Goal: Information Seeking & Learning: Learn about a topic

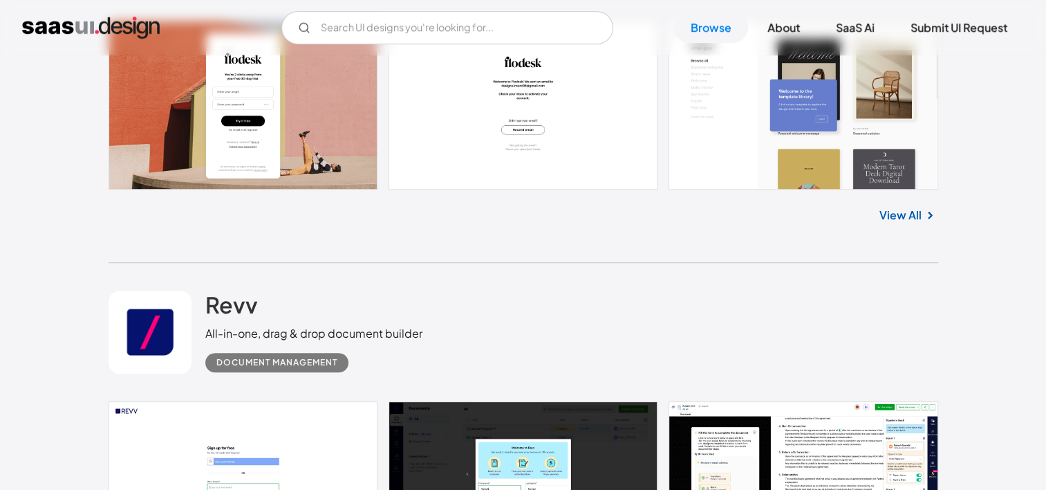
scroll to position [871, 0]
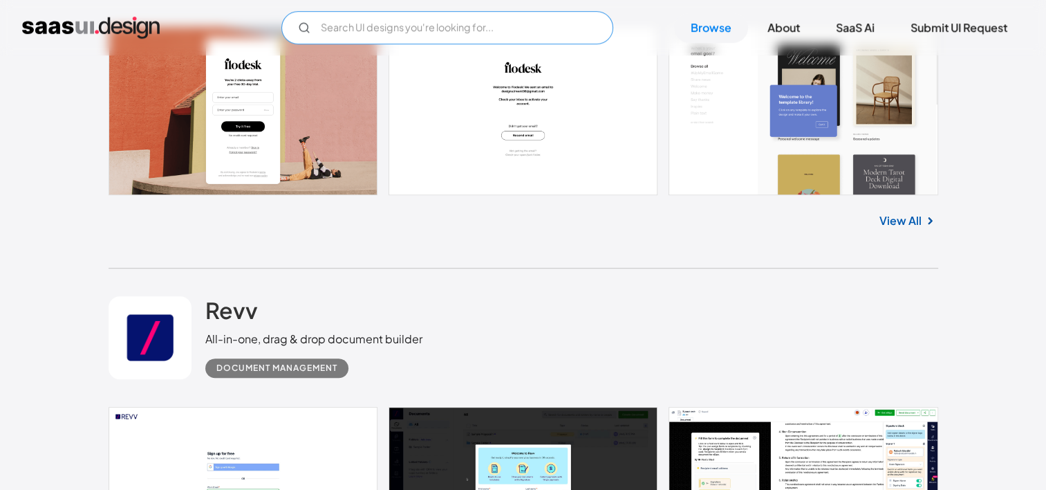
click at [360, 25] on input "Email Form" at bounding box center [447, 27] width 332 height 33
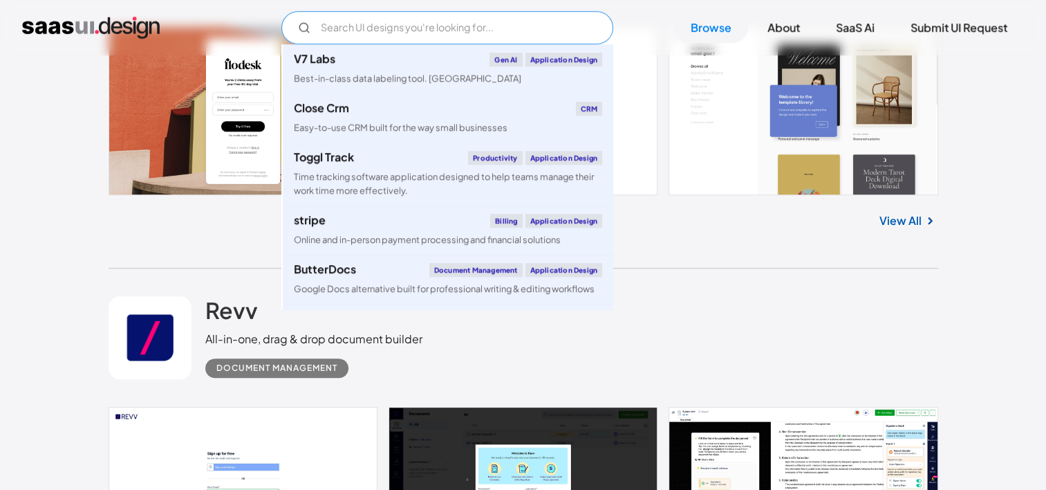
click at [360, 25] on input "Email Form" at bounding box center [447, 27] width 332 height 33
click at [360, 31] on input "a" at bounding box center [447, 27] width 332 height 33
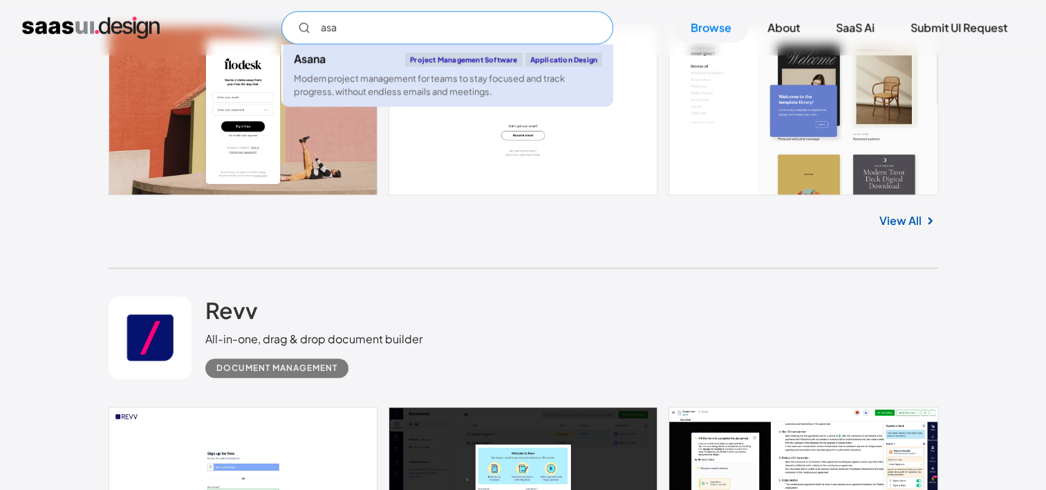
click at [437, 95] on div "Modern project management for teams to stay focused and track progress, without…" at bounding box center [448, 85] width 308 height 26
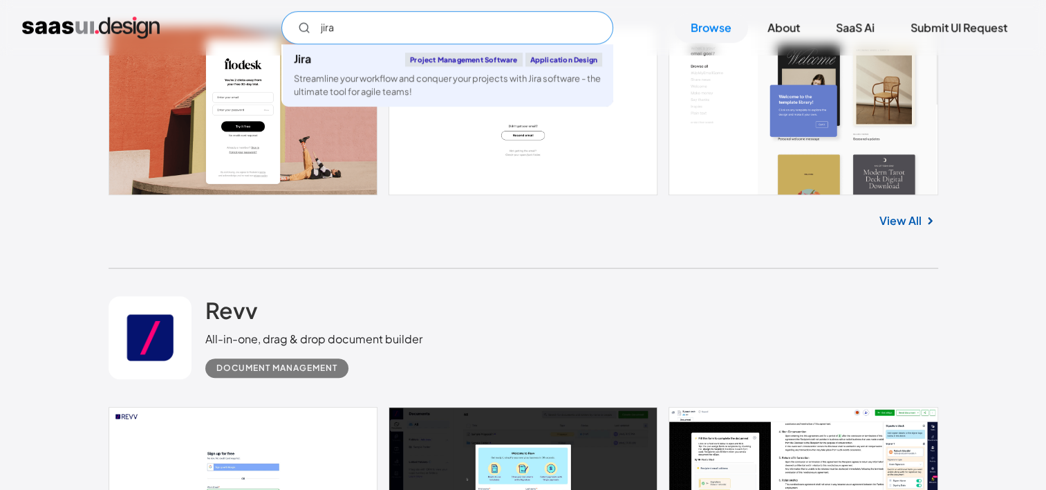
type input "jira"
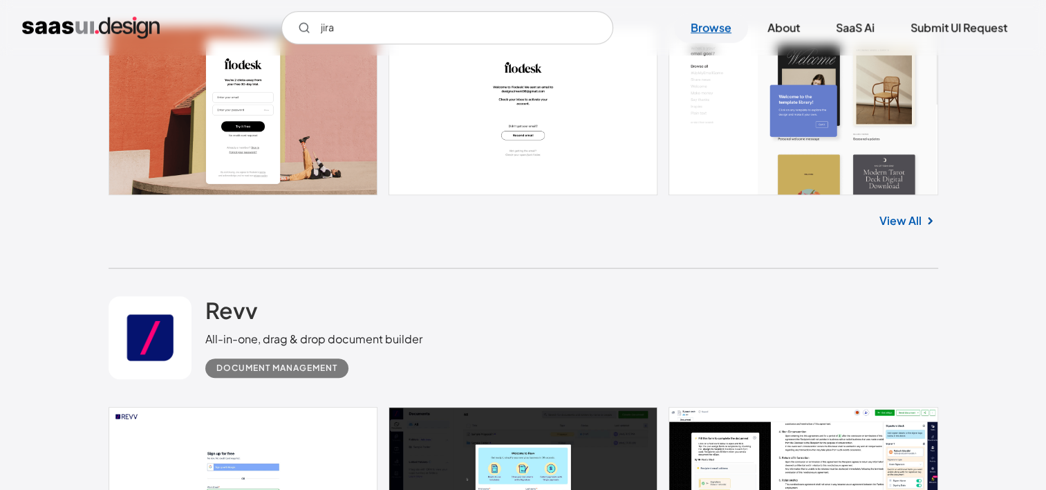
click at [723, 26] on link "Browse" at bounding box center [711, 27] width 74 height 30
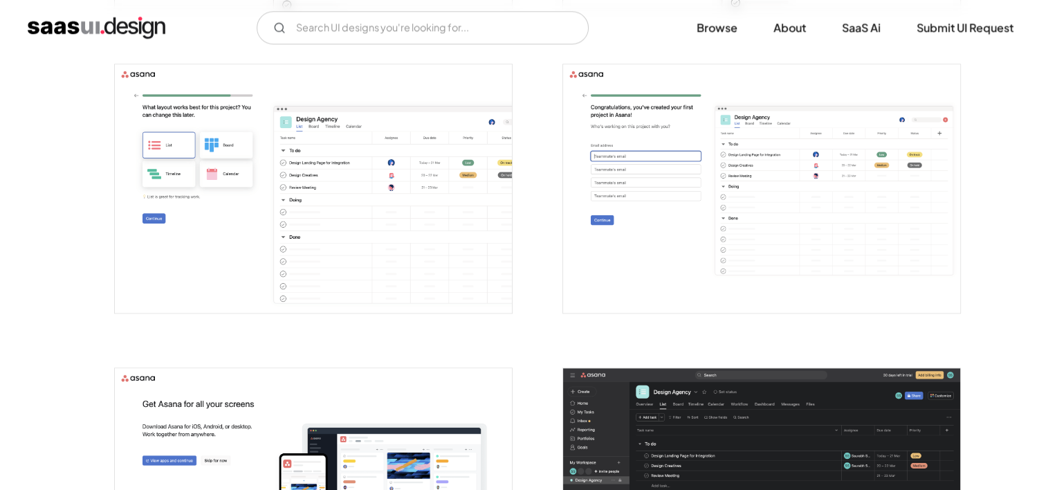
scroll to position [1472, 0]
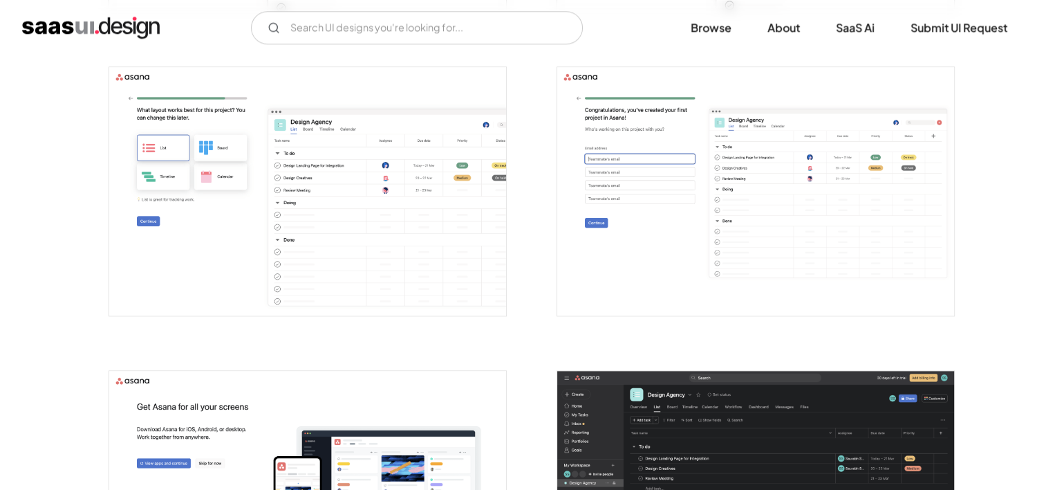
click at [384, 243] on img "open lightbox" at bounding box center [307, 191] width 397 height 248
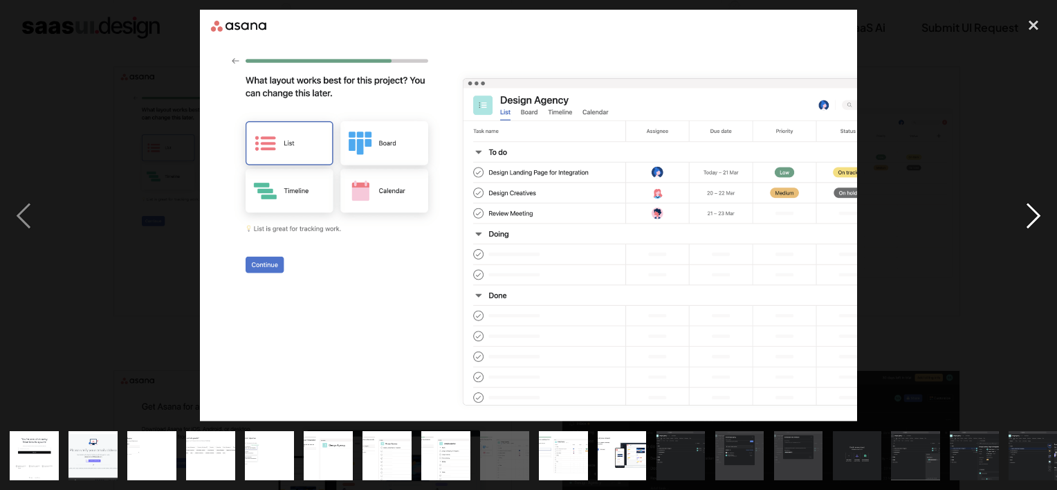
click at [1017, 216] on div "next image" at bounding box center [1033, 215] width 47 height 411
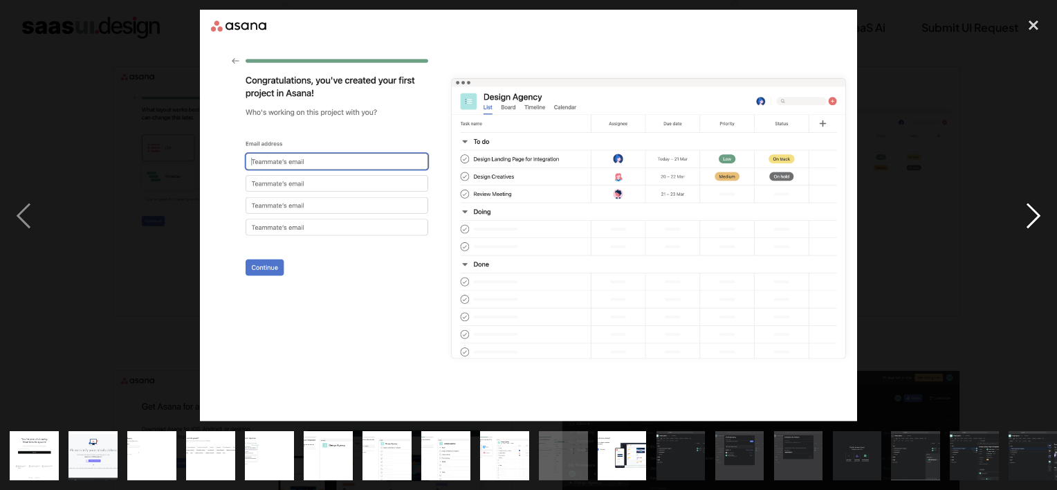
click at [1021, 219] on div "next image" at bounding box center [1033, 215] width 47 height 411
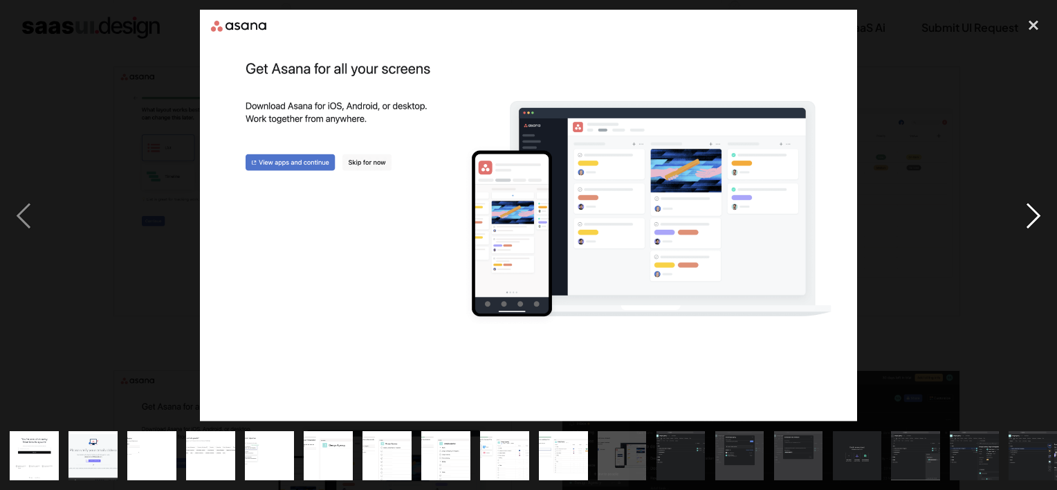
click at [1021, 219] on div "next image" at bounding box center [1033, 215] width 47 height 411
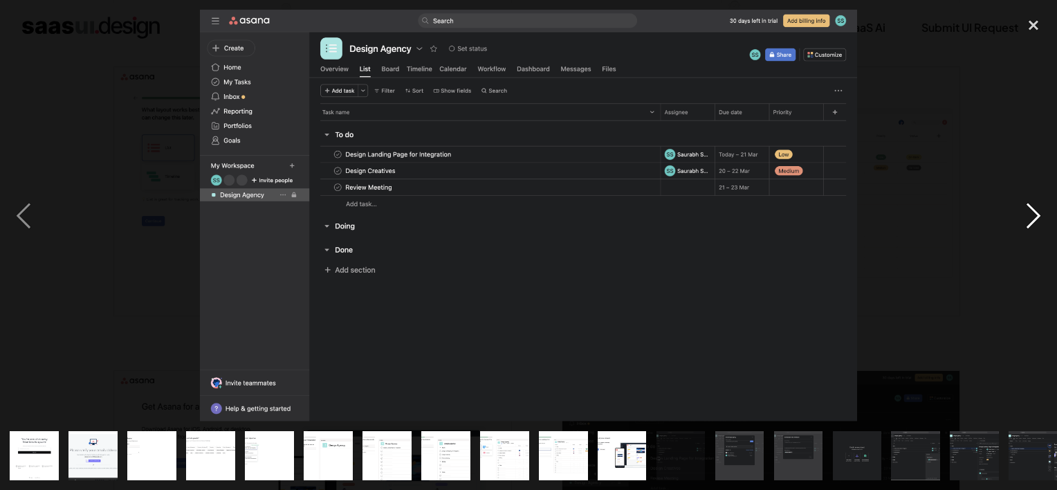
click at [1021, 219] on div "next image" at bounding box center [1033, 215] width 47 height 411
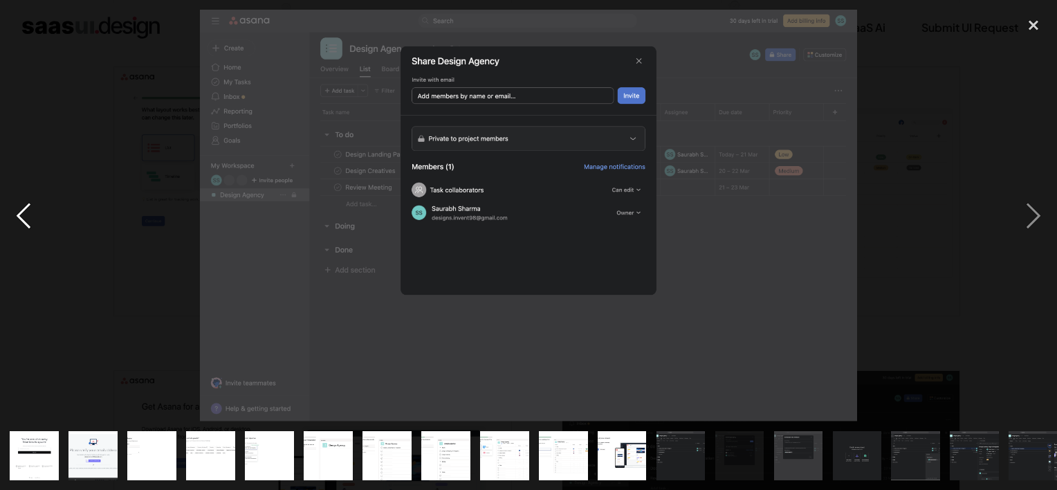
click at [27, 216] on div "previous image" at bounding box center [23, 215] width 47 height 411
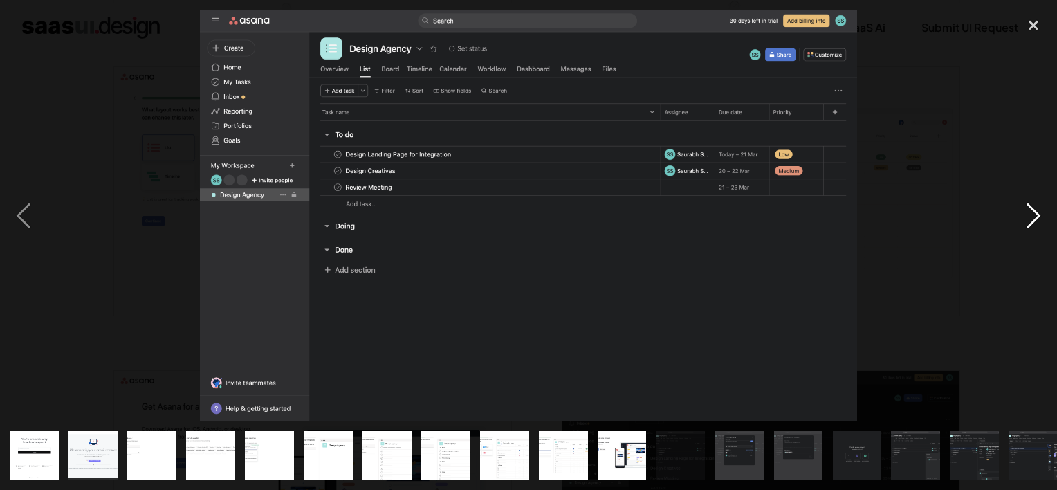
drag, startPoint x: 1010, startPoint y: 207, endPoint x: 1026, endPoint y: 207, distance: 15.9
click at [1011, 207] on div "next image" at bounding box center [1033, 215] width 47 height 411
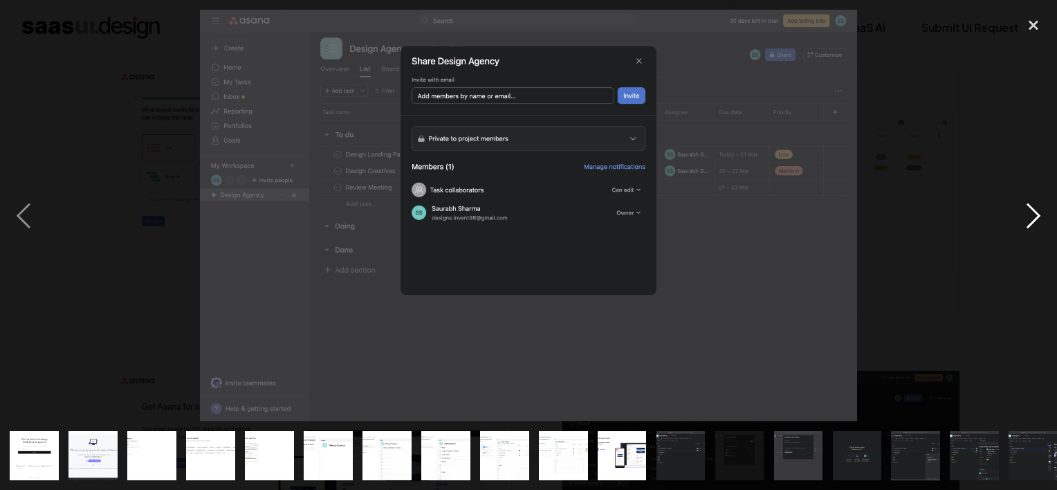
click at [1026, 207] on div "next image" at bounding box center [1033, 215] width 47 height 411
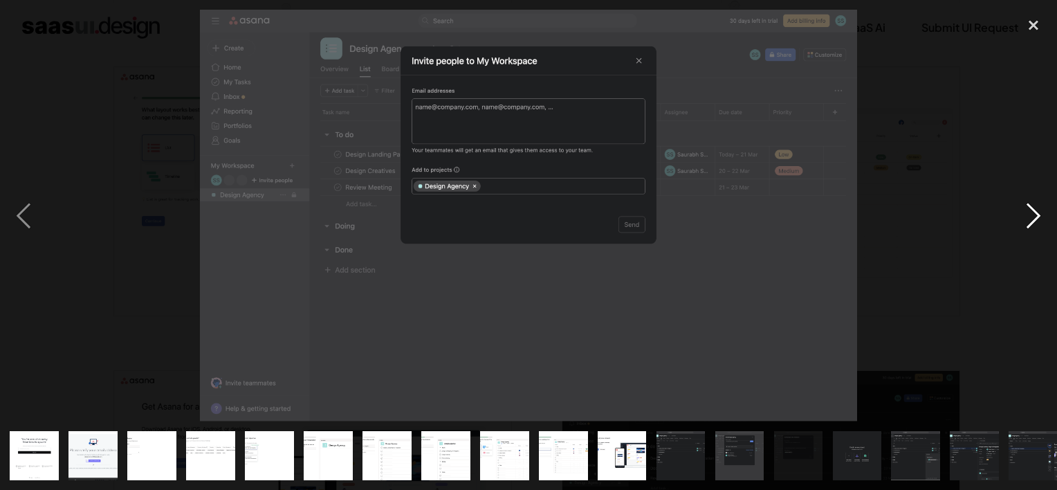
click at [1026, 207] on div "next image" at bounding box center [1033, 215] width 47 height 411
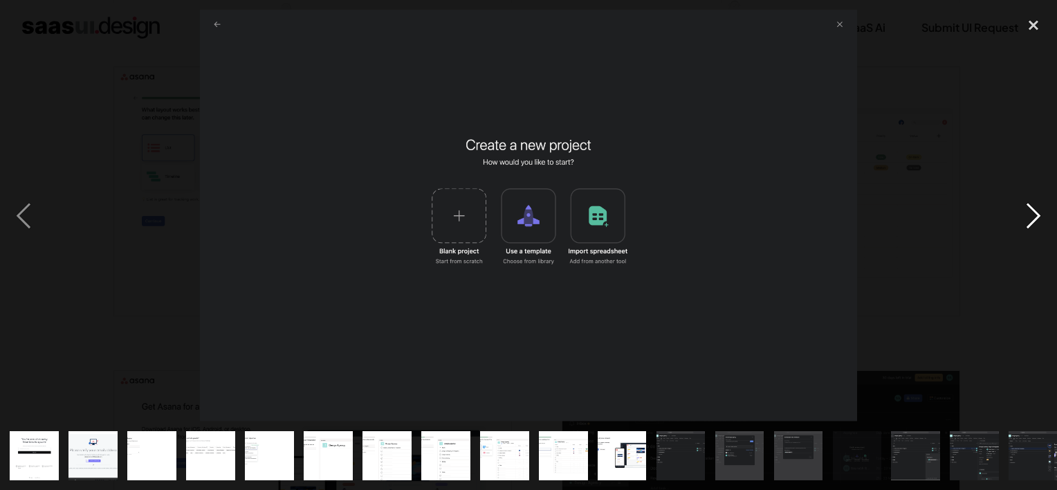
click at [1026, 207] on div "next image" at bounding box center [1033, 215] width 47 height 411
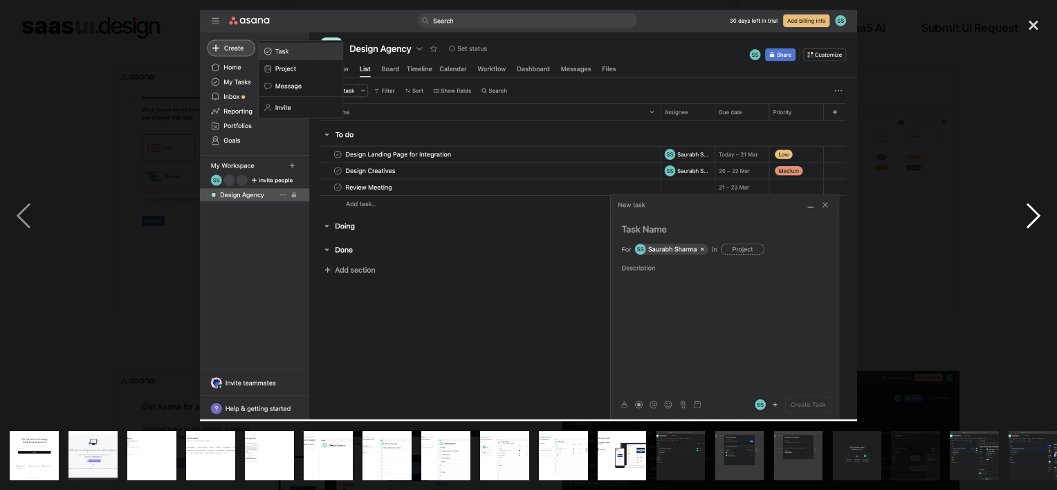
click at [1026, 207] on div "next image" at bounding box center [1033, 215] width 47 height 411
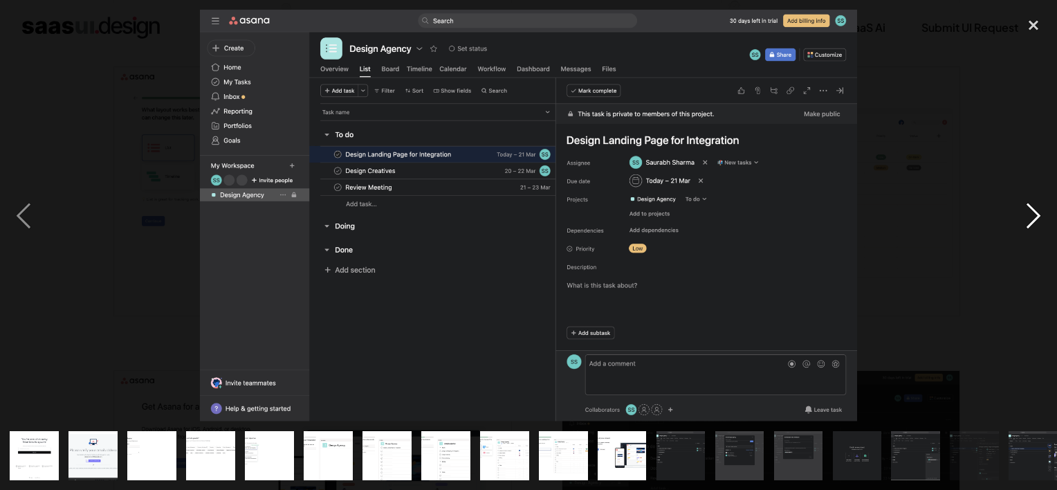
click at [1026, 207] on div "next image" at bounding box center [1033, 215] width 47 height 411
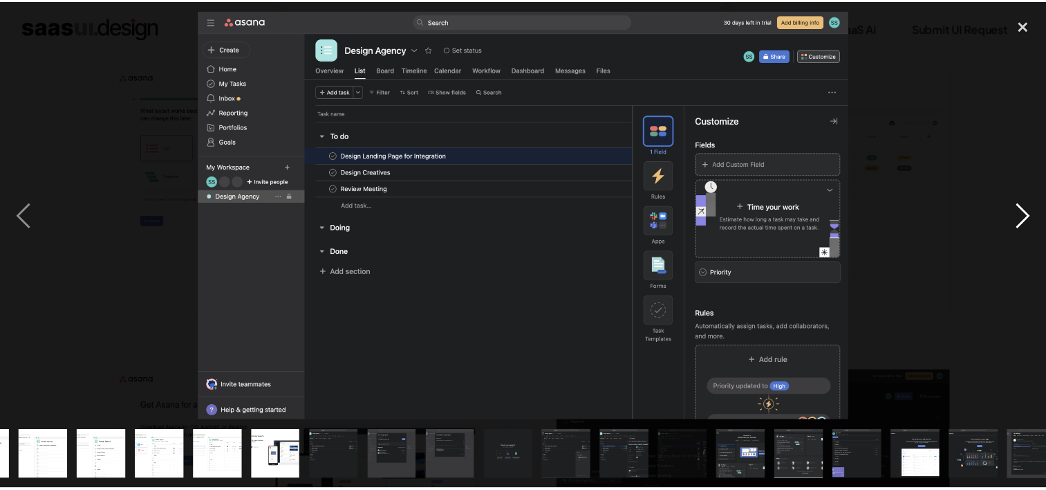
scroll to position [0, 362]
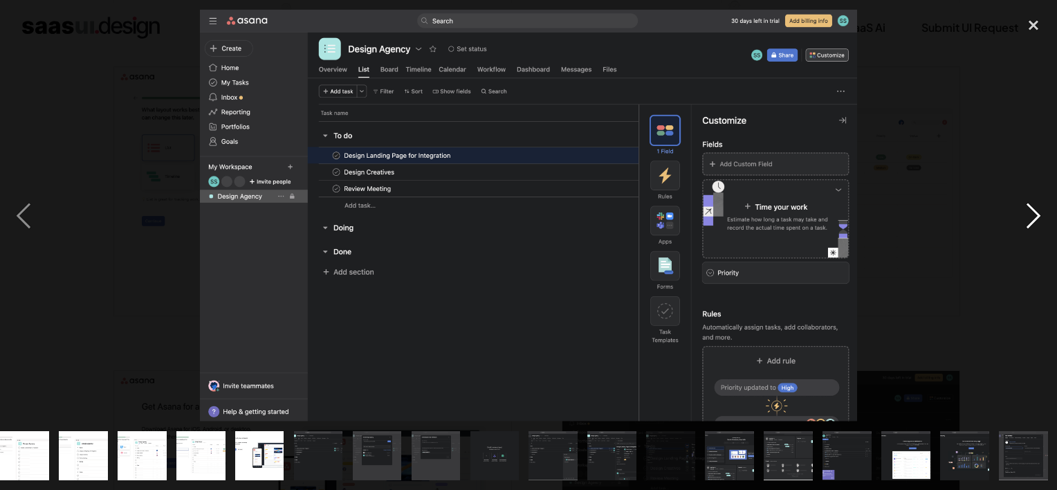
click at [1026, 207] on div "next image" at bounding box center [1033, 215] width 47 height 411
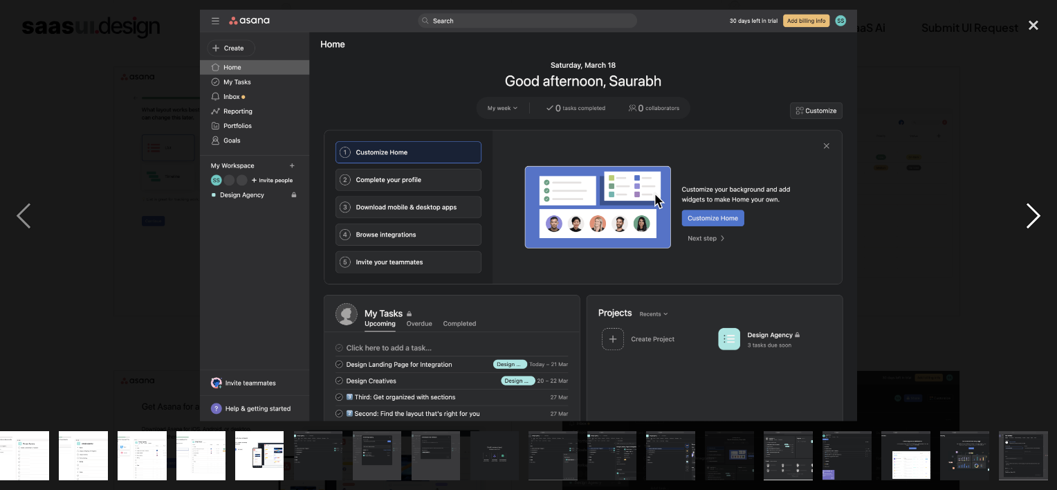
click at [1026, 207] on div "next image" at bounding box center [1033, 215] width 47 height 411
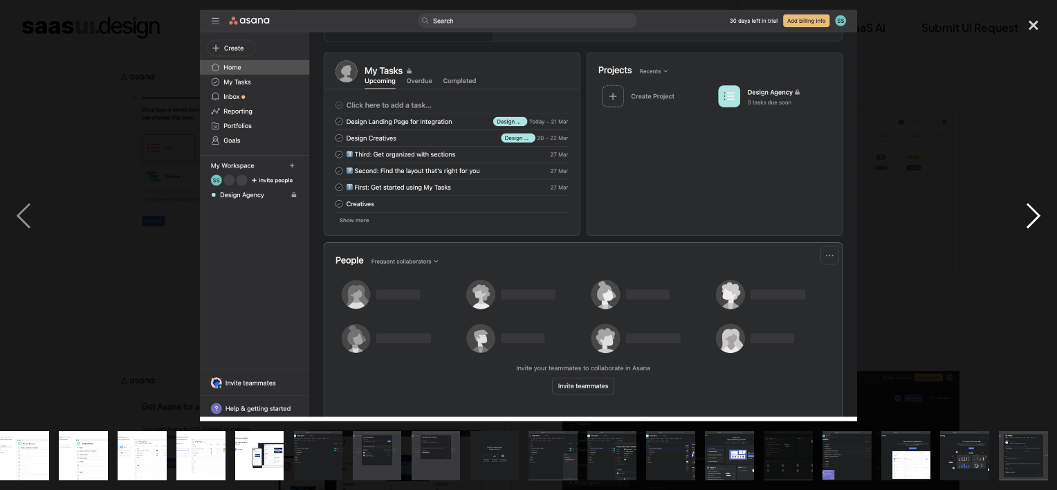
click at [1026, 207] on div "next image" at bounding box center [1033, 215] width 47 height 411
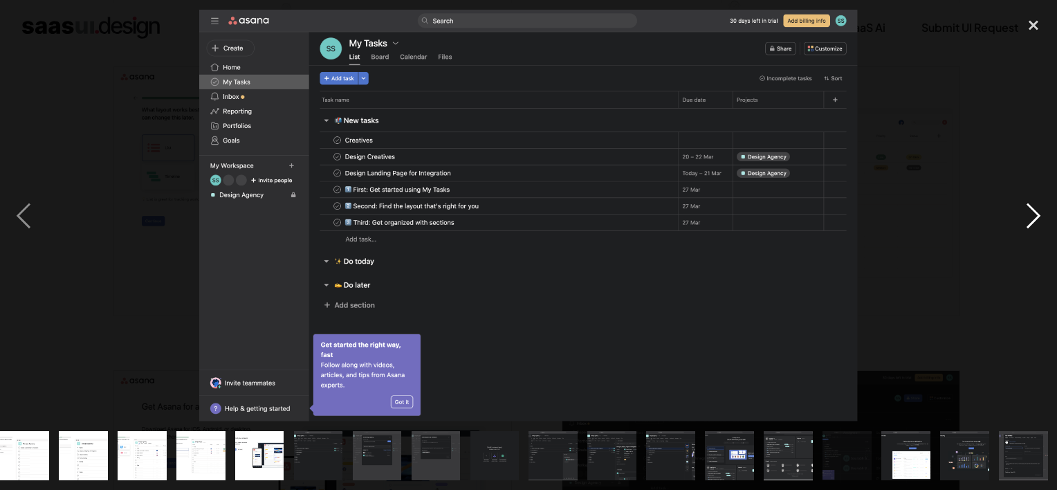
click at [1026, 207] on div "next image" at bounding box center [1033, 215] width 47 height 411
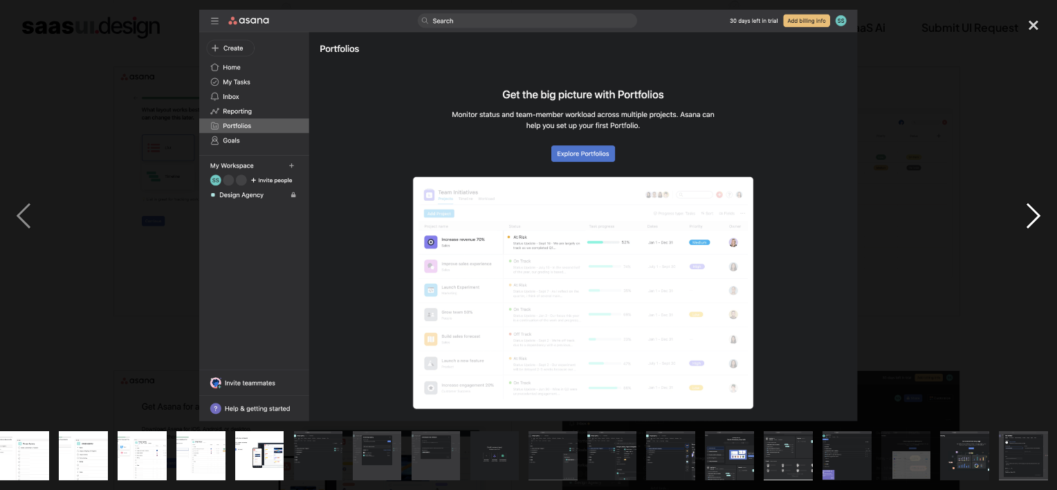
click at [1026, 207] on div "next image" at bounding box center [1033, 215] width 47 height 411
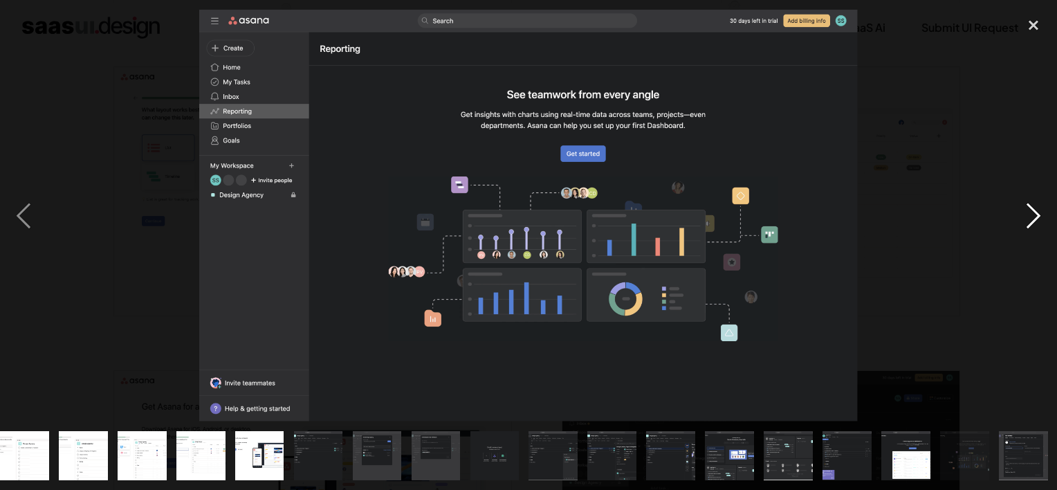
click at [1026, 207] on div "next image" at bounding box center [1033, 215] width 47 height 411
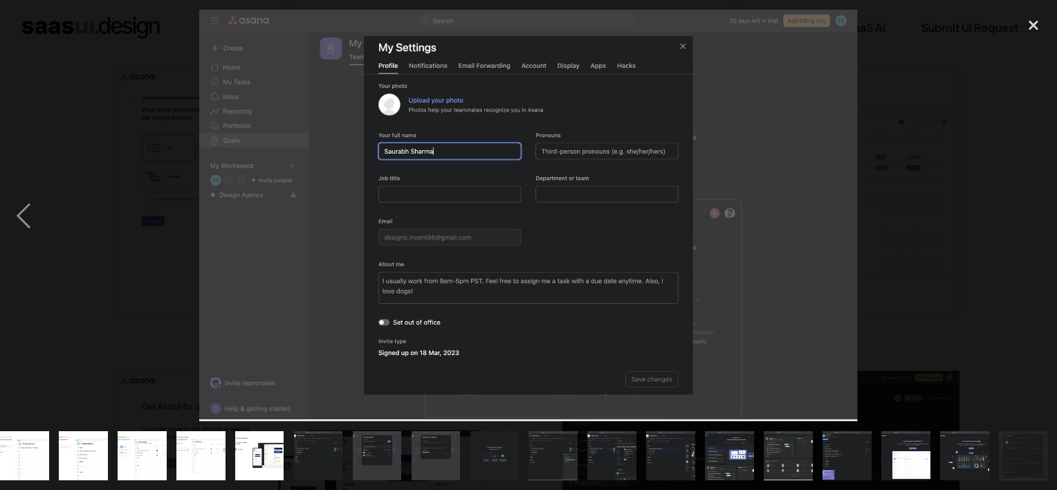
click at [1026, 207] on div "next image" at bounding box center [1033, 215] width 47 height 411
click at [976, 165] on div at bounding box center [528, 215] width 1057 height 411
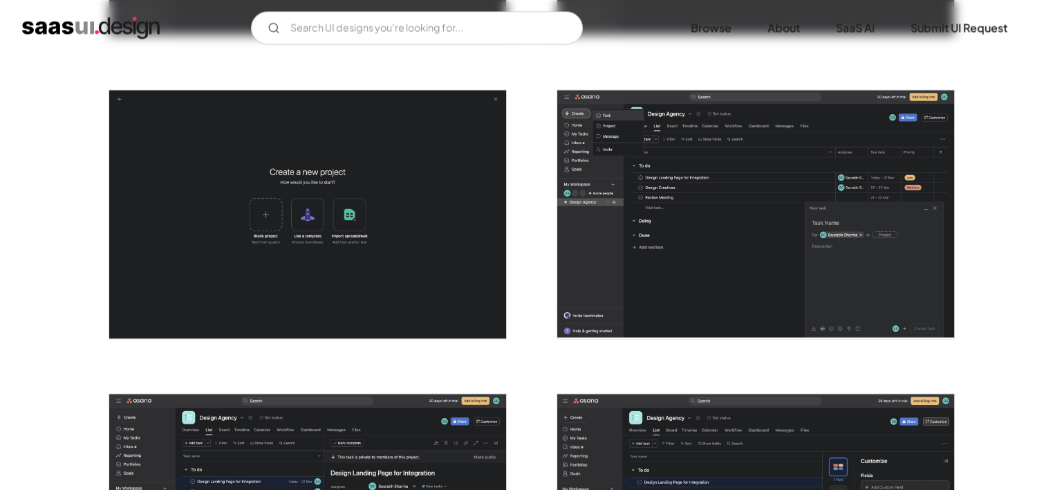
scroll to position [2354, 0]
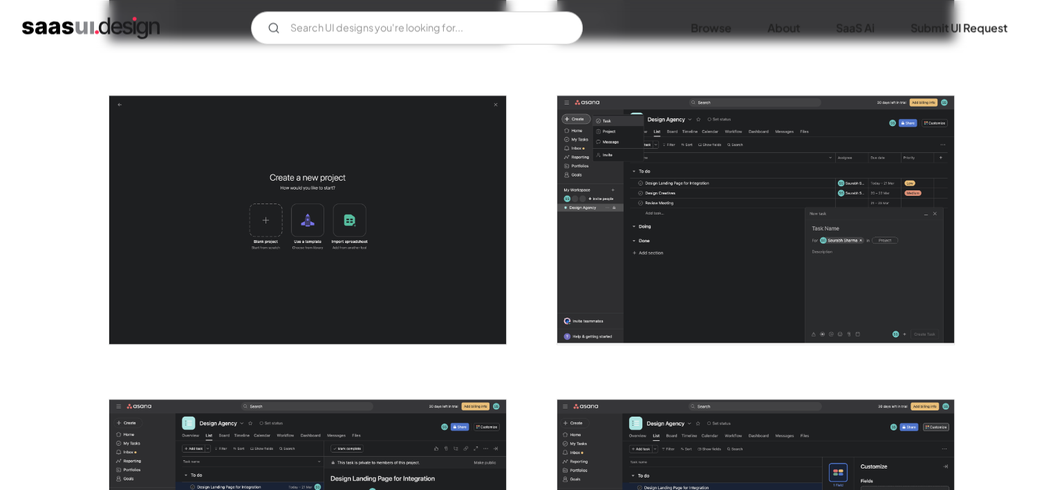
click at [736, 245] on img "open lightbox" at bounding box center [755, 219] width 397 height 248
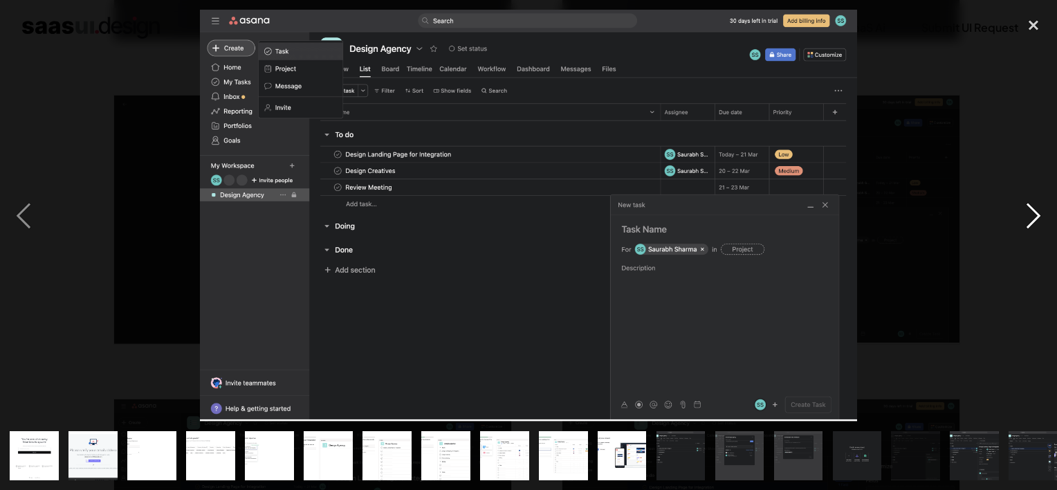
click at [1023, 218] on div "next image" at bounding box center [1033, 215] width 47 height 411
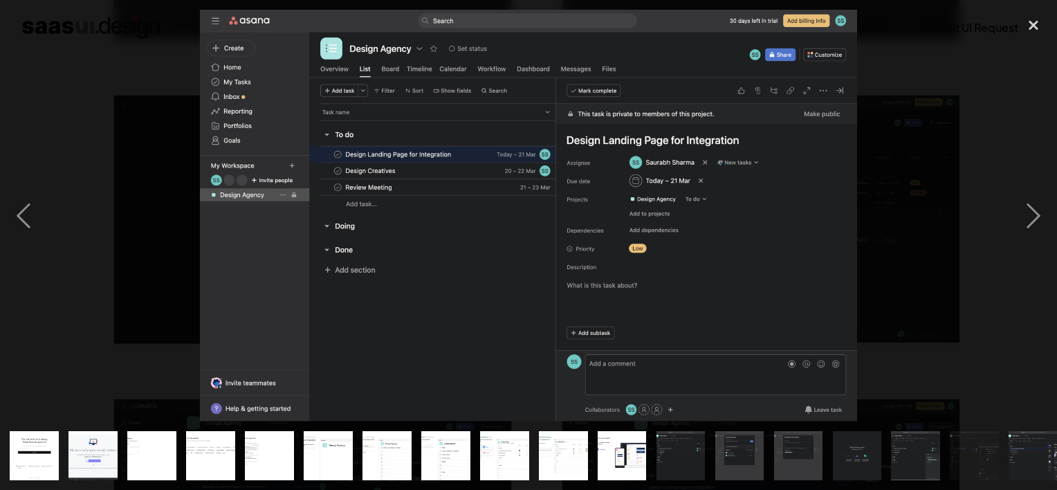
click at [50, 236] on div at bounding box center [528, 215] width 1057 height 411
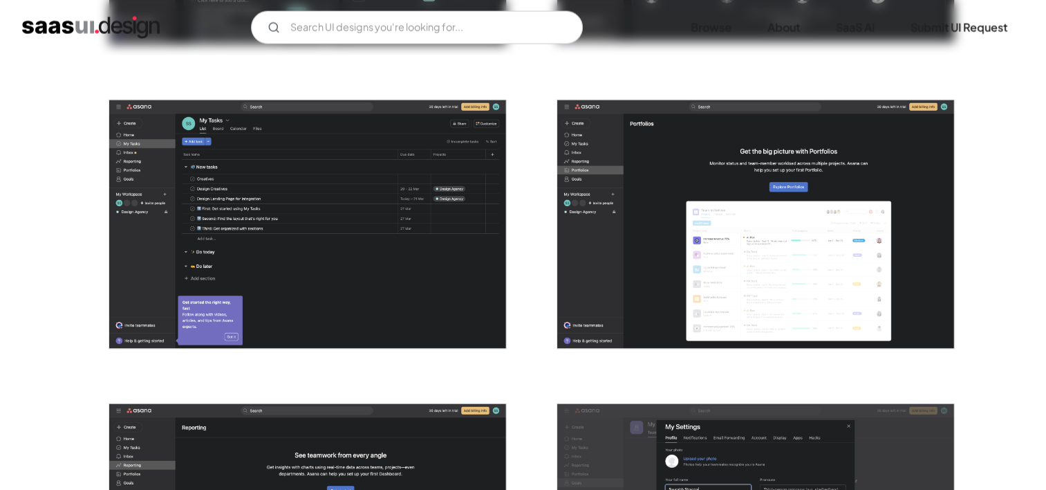
scroll to position [3292, 0]
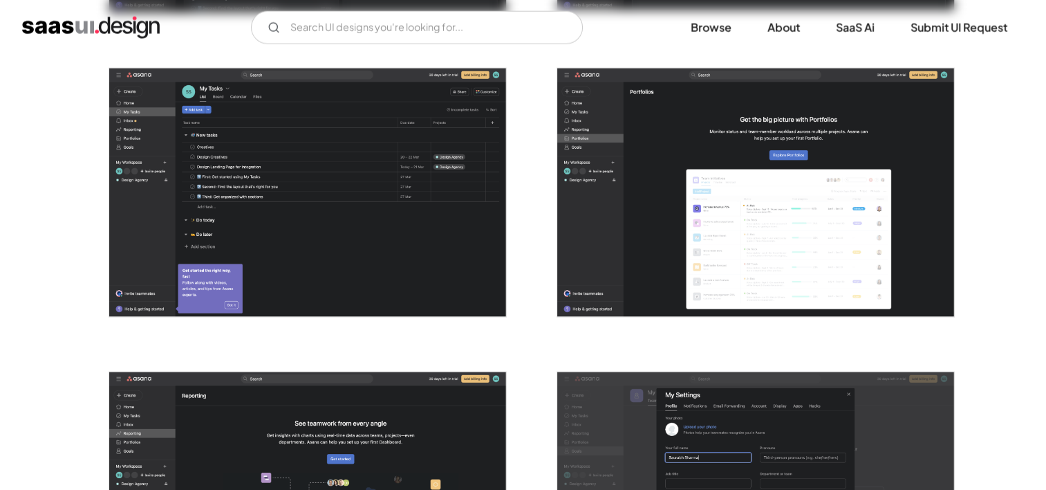
click at [775, 222] on img "open lightbox" at bounding box center [755, 192] width 397 height 248
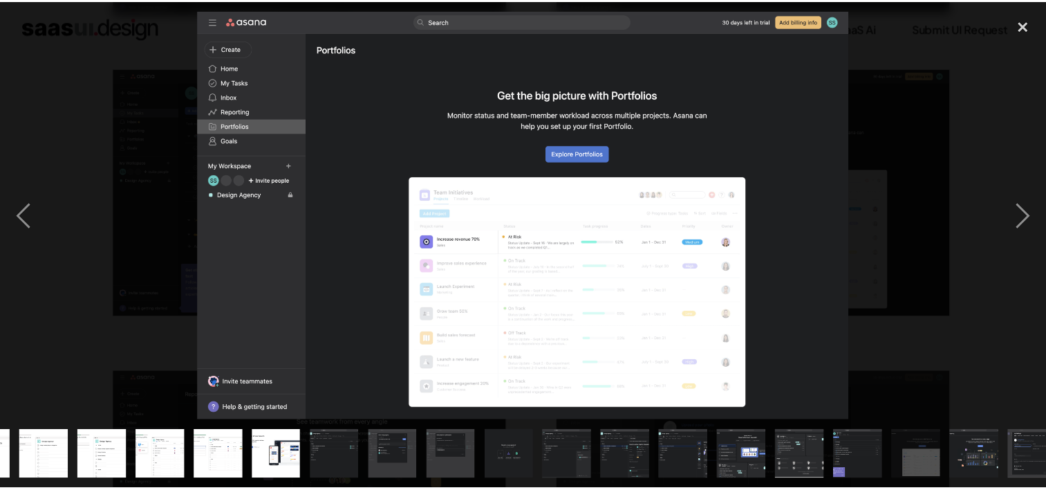
scroll to position [0, 362]
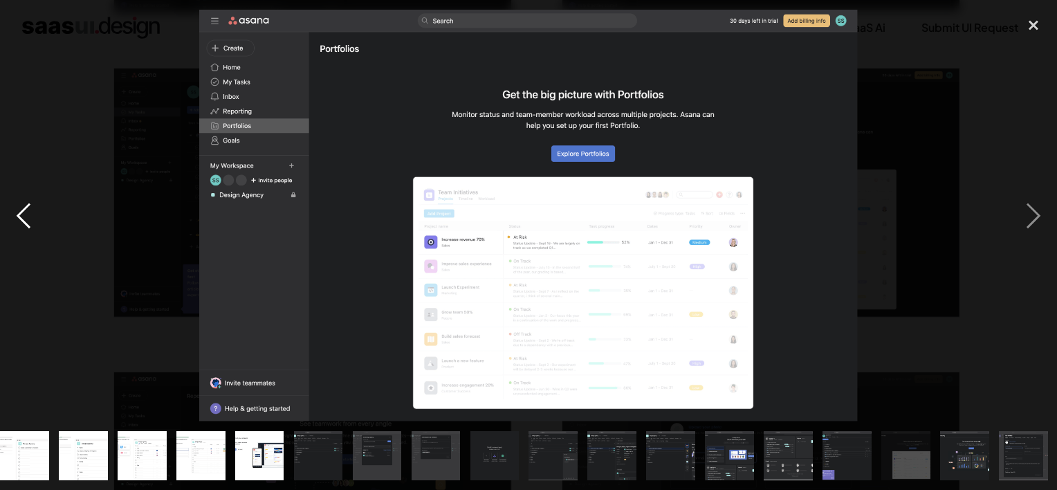
click at [33, 207] on div "previous image" at bounding box center [23, 215] width 47 height 411
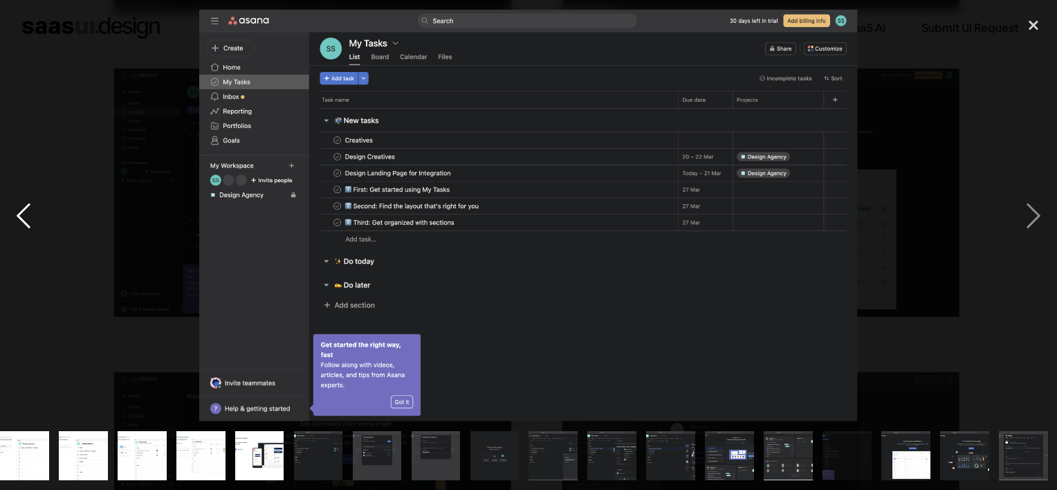
click at [33, 207] on div "previous image" at bounding box center [23, 215] width 47 height 411
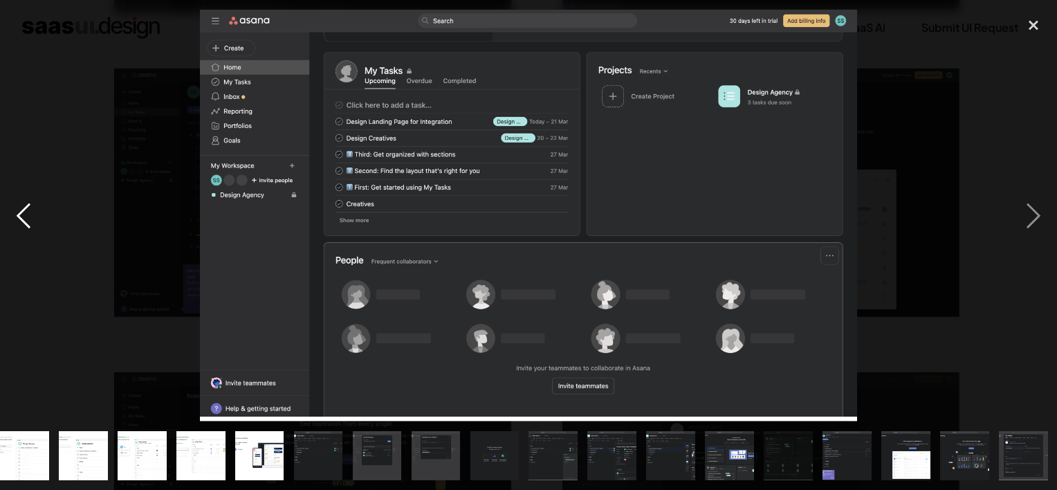
click at [33, 207] on div "previous image" at bounding box center [23, 215] width 47 height 411
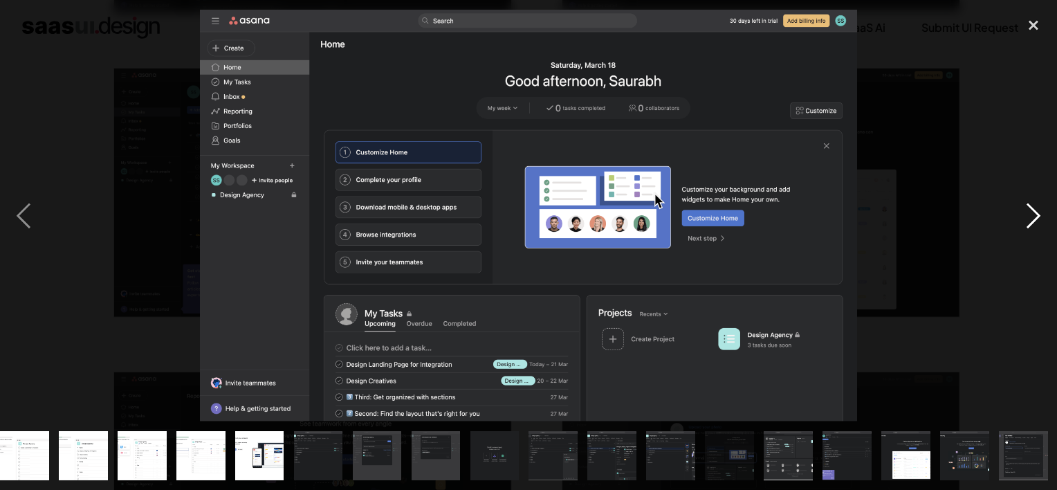
click at [1037, 212] on div "next image" at bounding box center [1033, 215] width 47 height 411
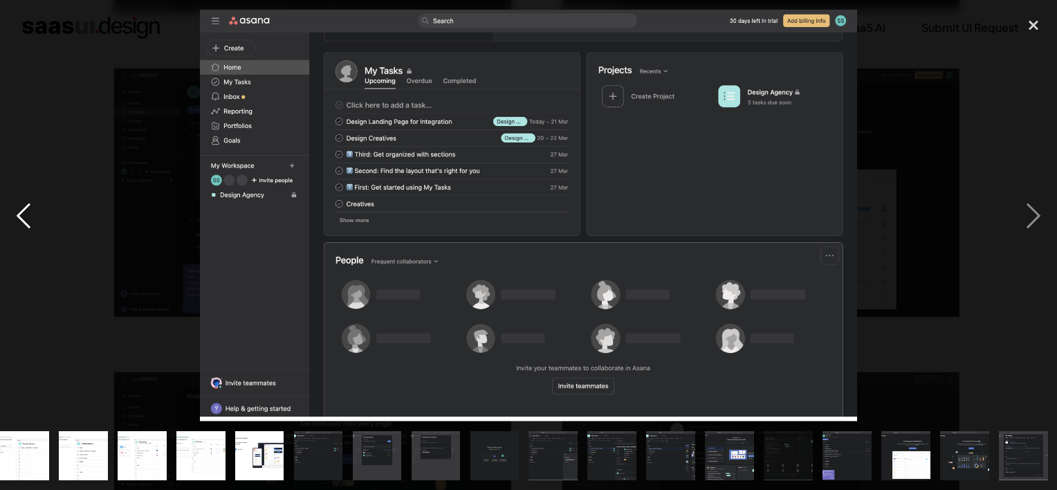
click at [32, 225] on div "previous image" at bounding box center [23, 215] width 47 height 411
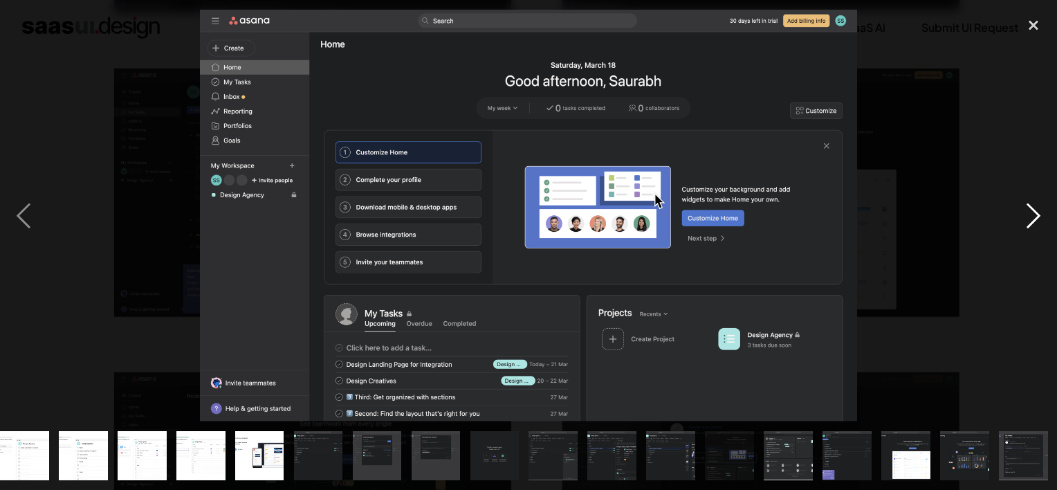
click at [1025, 222] on div "next image" at bounding box center [1033, 215] width 47 height 411
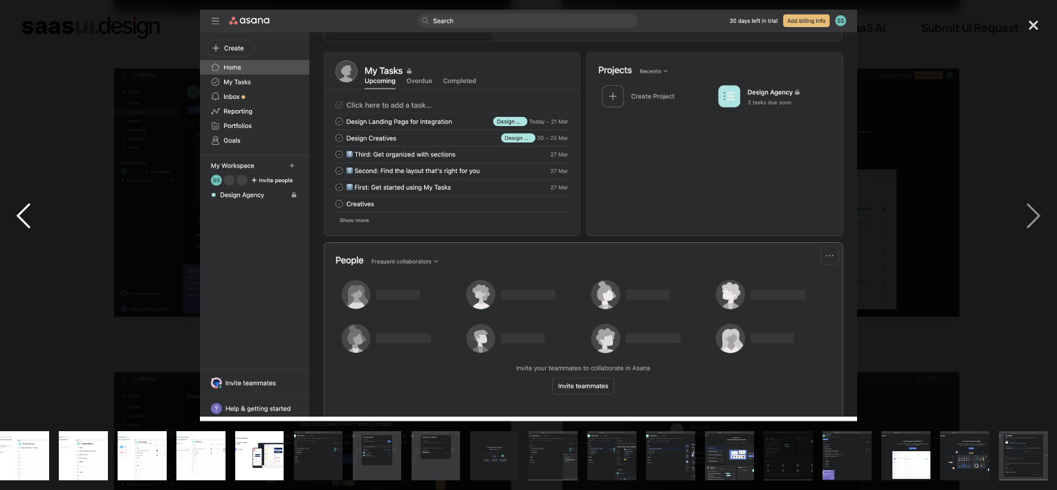
click at [14, 219] on div "previous image" at bounding box center [23, 215] width 47 height 411
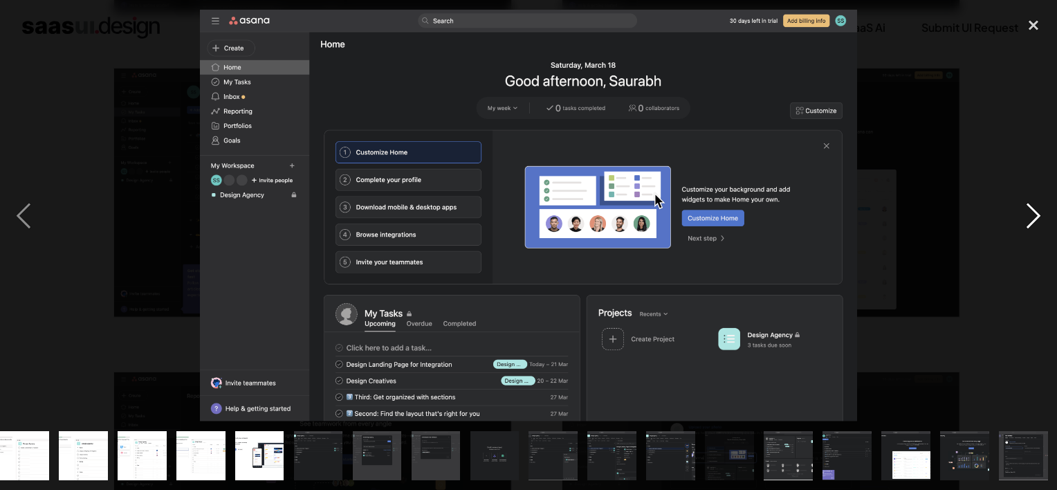
click at [1046, 221] on div "next image" at bounding box center [1033, 215] width 47 height 411
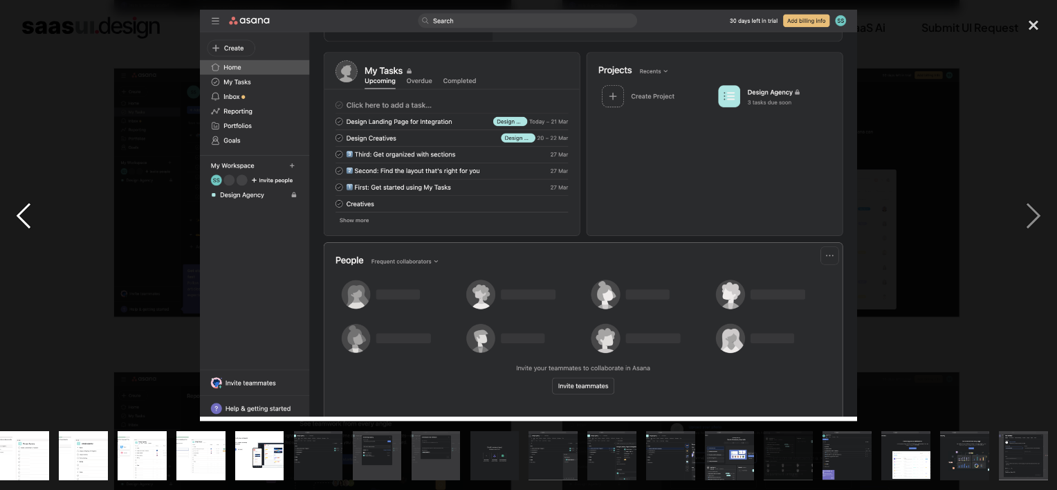
click at [24, 213] on div "previous image" at bounding box center [23, 215] width 47 height 411
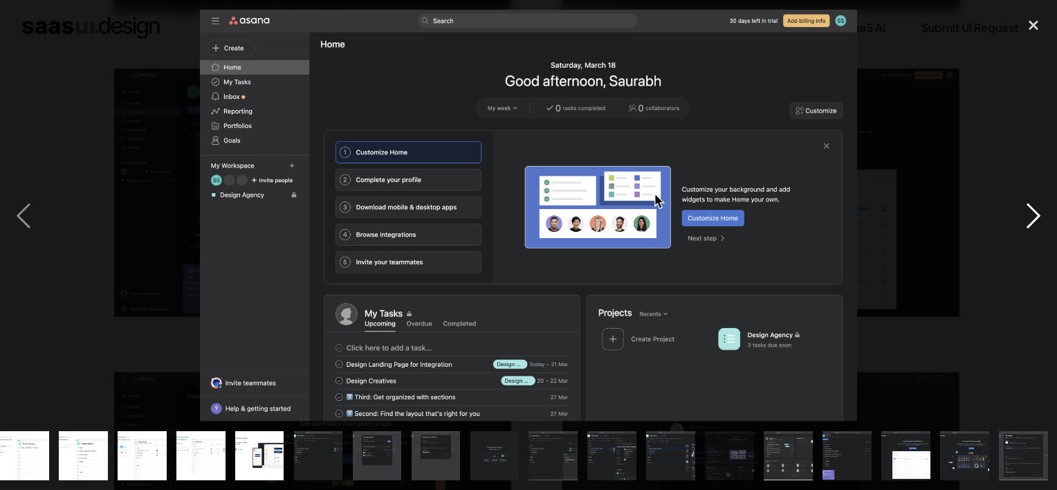
click at [1015, 216] on div "next image" at bounding box center [1033, 215] width 47 height 411
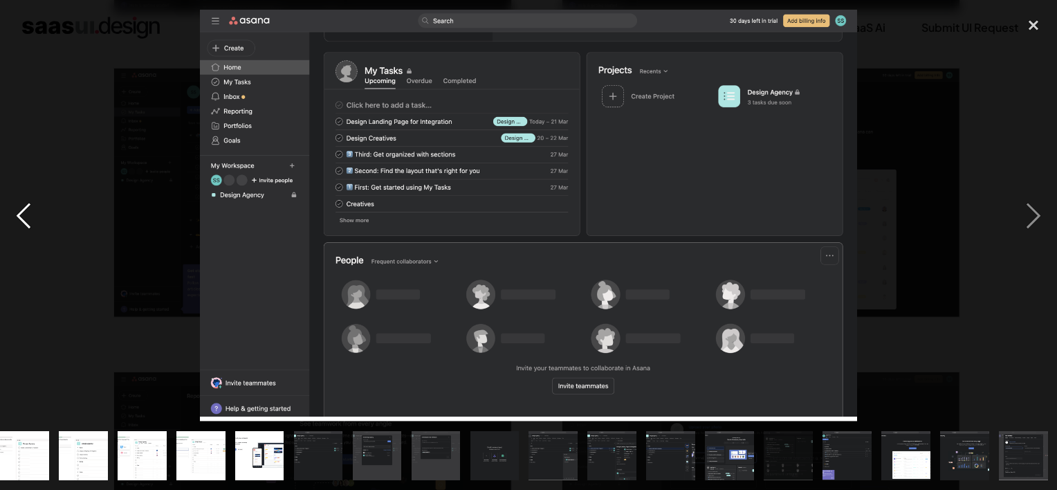
click at [41, 213] on div "previous image" at bounding box center [23, 215] width 47 height 411
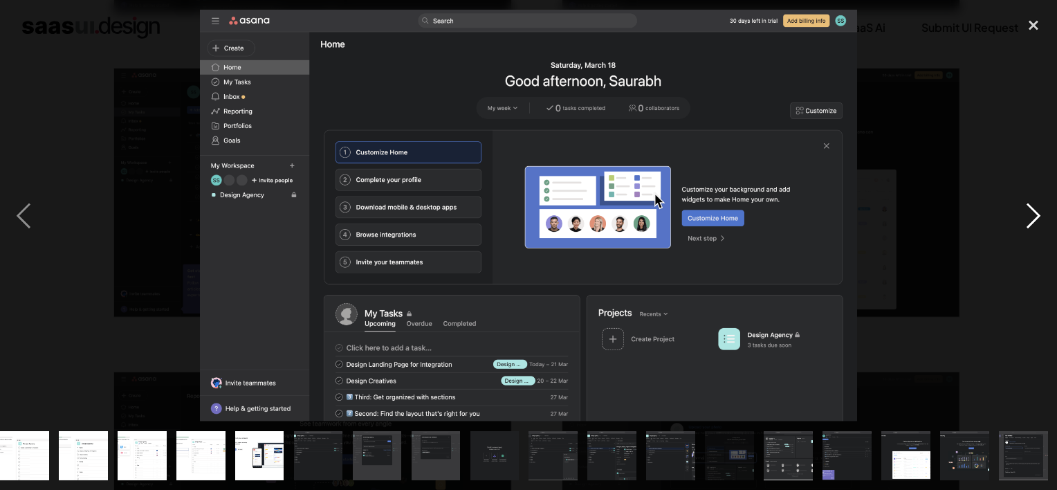
click at [1013, 227] on div "next image" at bounding box center [1033, 215] width 47 height 411
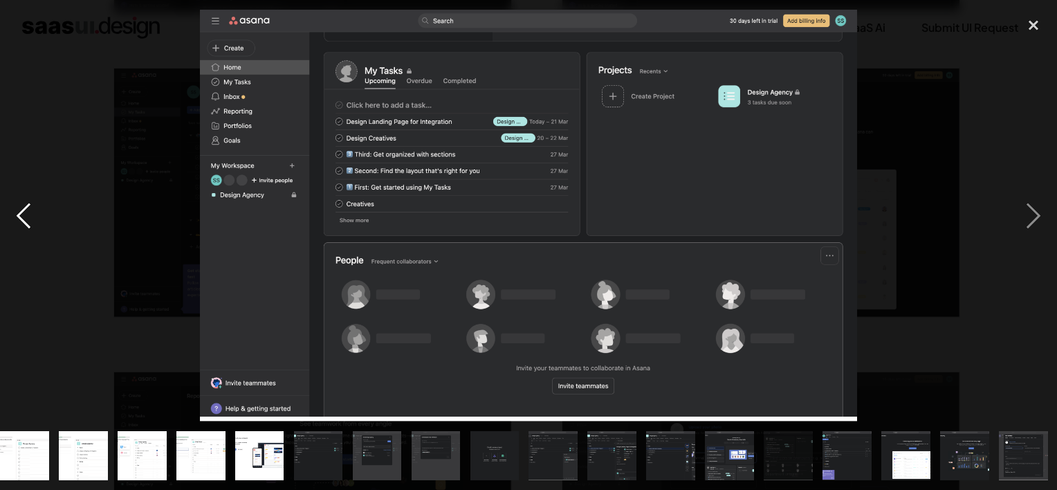
click at [36, 225] on div "previous image" at bounding box center [23, 215] width 47 height 411
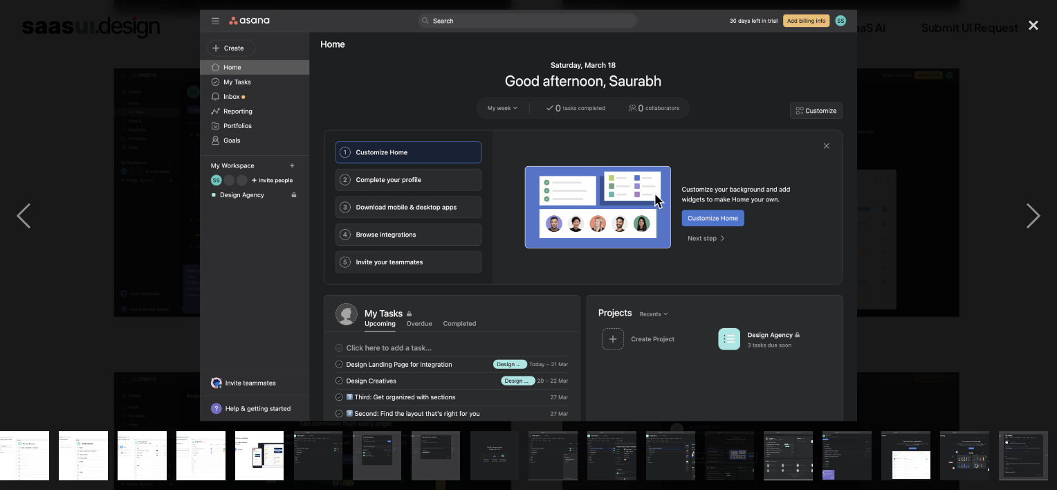
drag, startPoint x: 1001, startPoint y: 243, endPoint x: 1011, endPoint y: 243, distance: 10.4
click at [1001, 243] on div at bounding box center [528, 215] width 1057 height 411
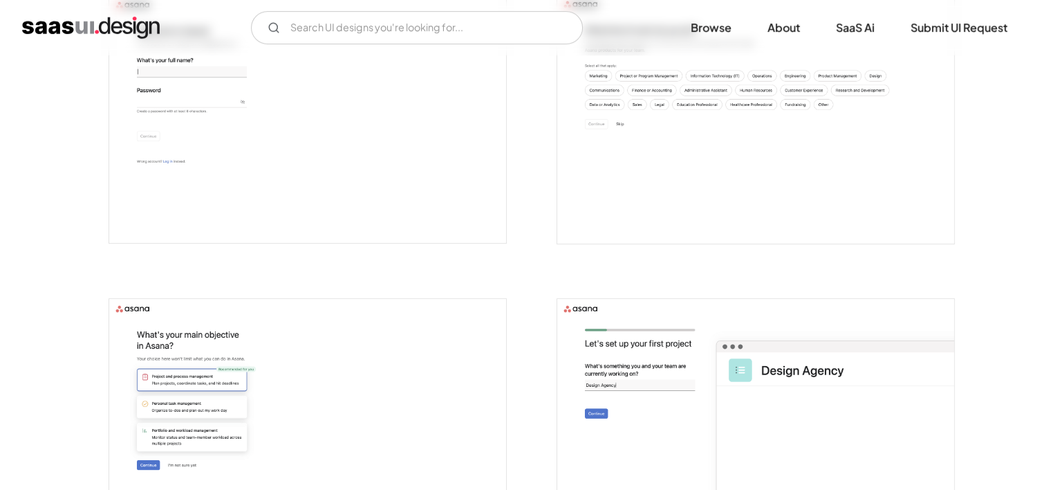
scroll to position [621, 0]
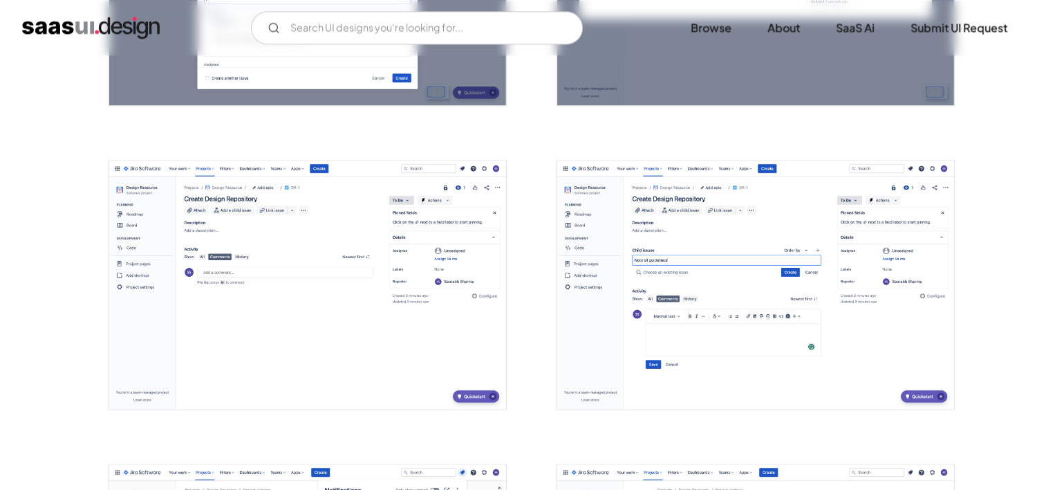
scroll to position [2276, 0]
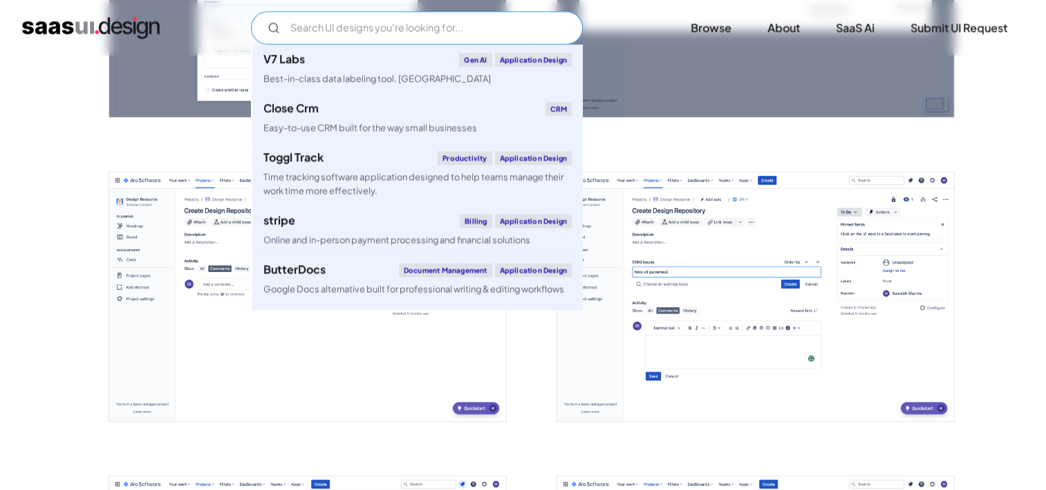
click at [469, 28] on input "Email Form" at bounding box center [417, 27] width 332 height 33
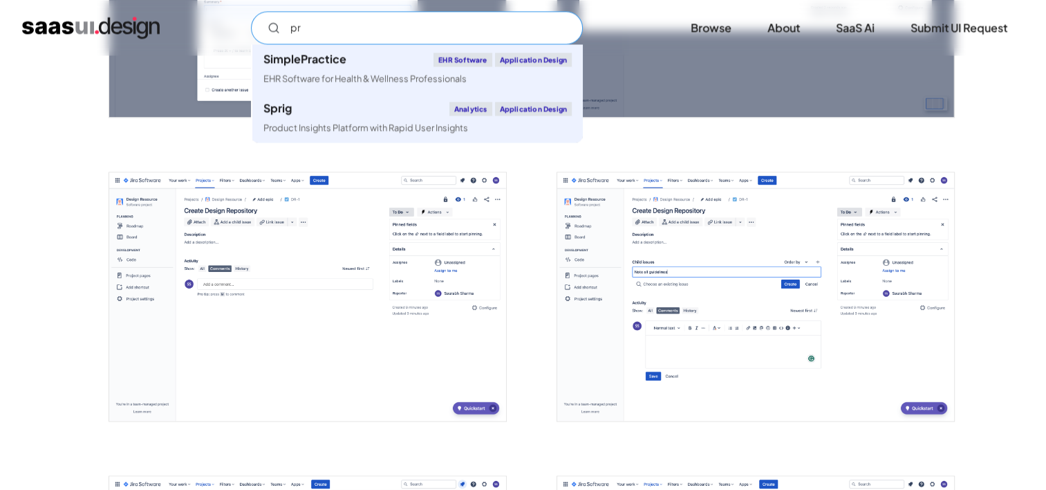
type input "p"
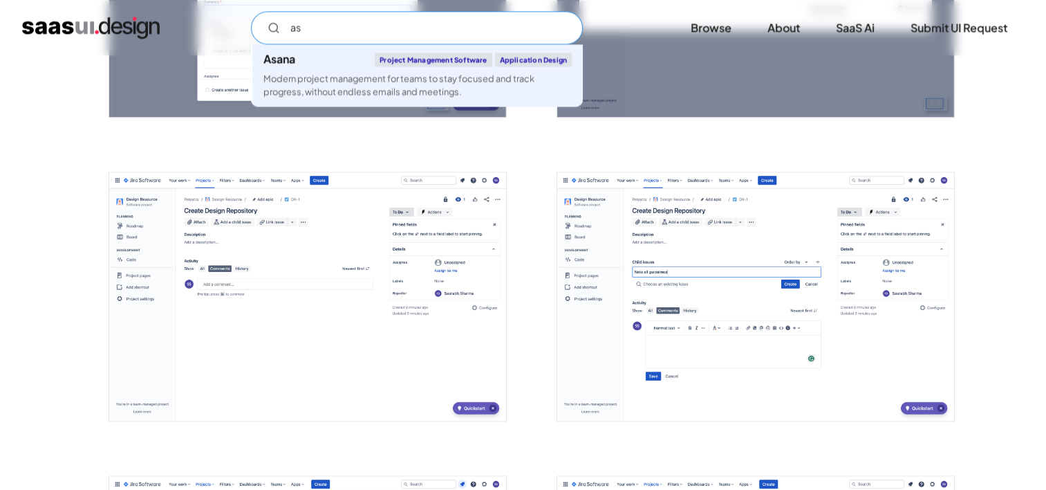
type input "a"
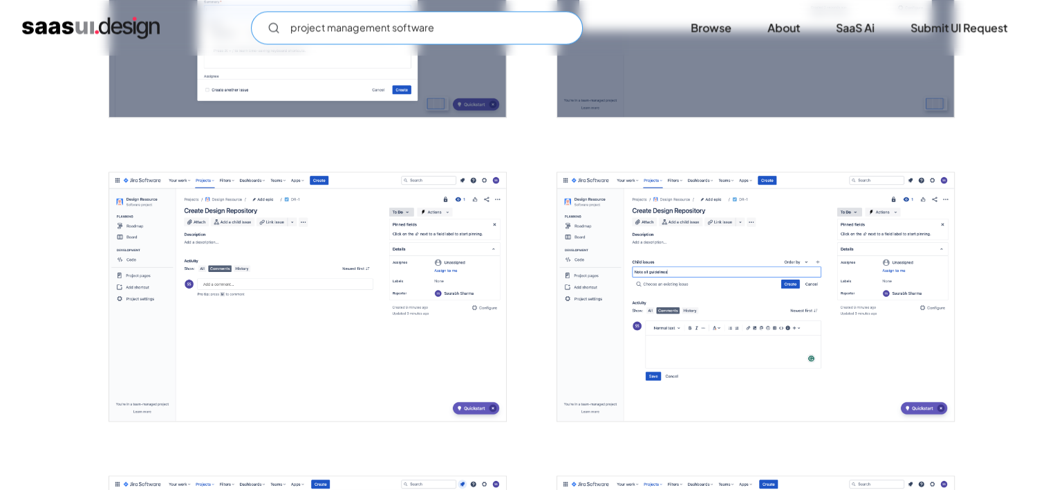
click at [528, 38] on input "project management software" at bounding box center [417, 27] width 332 height 33
click at [276, 28] on circle "Email Form" at bounding box center [273, 27] width 8 height 8
click at [508, 28] on input "project management software" at bounding box center [417, 27] width 332 height 33
type input "project management"
drag, startPoint x: 611, startPoint y: 25, endPoint x: 636, endPoint y: 26, distance: 25.6
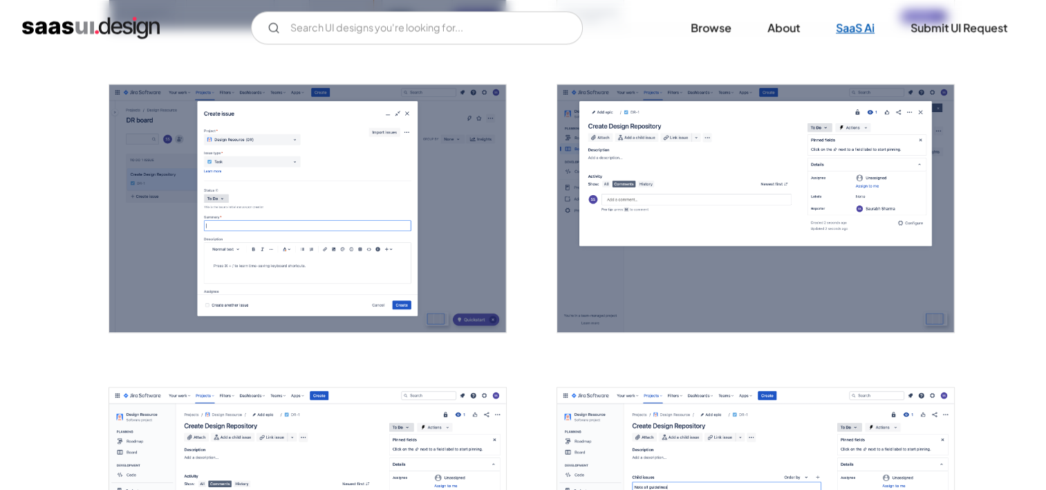
scroll to position [2061, 0]
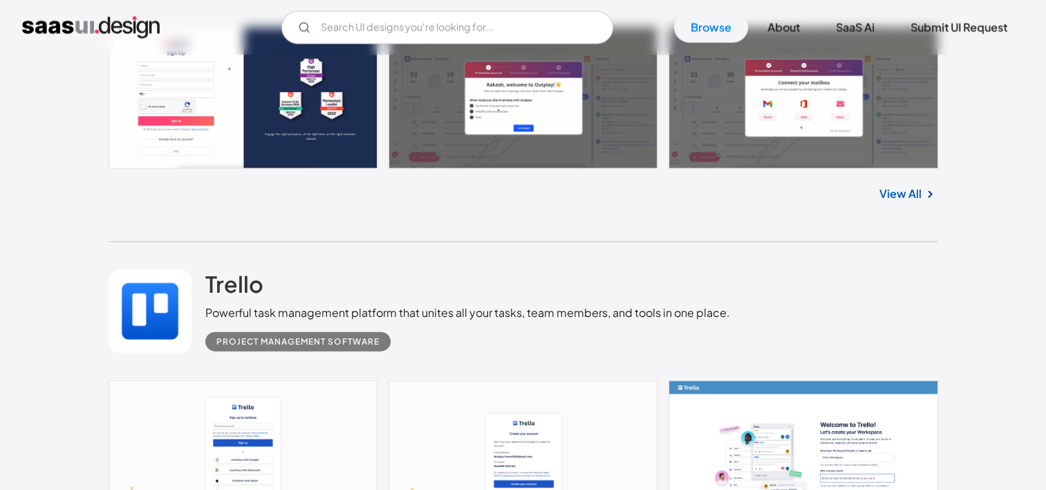
scroll to position [18870, 0]
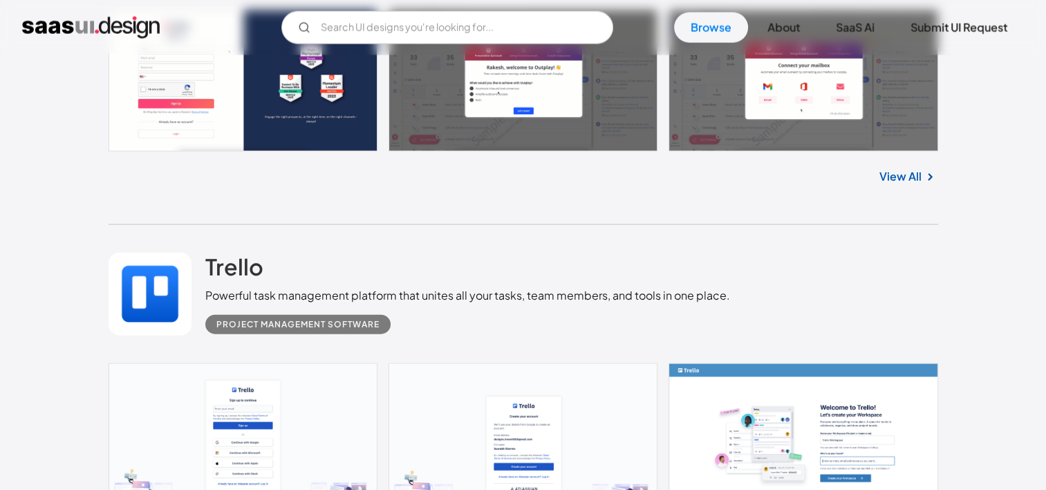
click at [301, 335] on div "[PERSON_NAME] Powerful task management platform that unites all your tasks, tea…" at bounding box center [524, 294] width 830 height 138
click at [299, 317] on div "Project Management Software" at bounding box center [297, 324] width 163 height 17
drag, startPoint x: 213, startPoint y: 318, endPoint x: 390, endPoint y: 321, distance: 177.0
click at [390, 321] on div "Project Management Software" at bounding box center [297, 324] width 185 height 19
drag, startPoint x: 390, startPoint y: 321, endPoint x: 372, endPoint y: 324, distance: 18.2
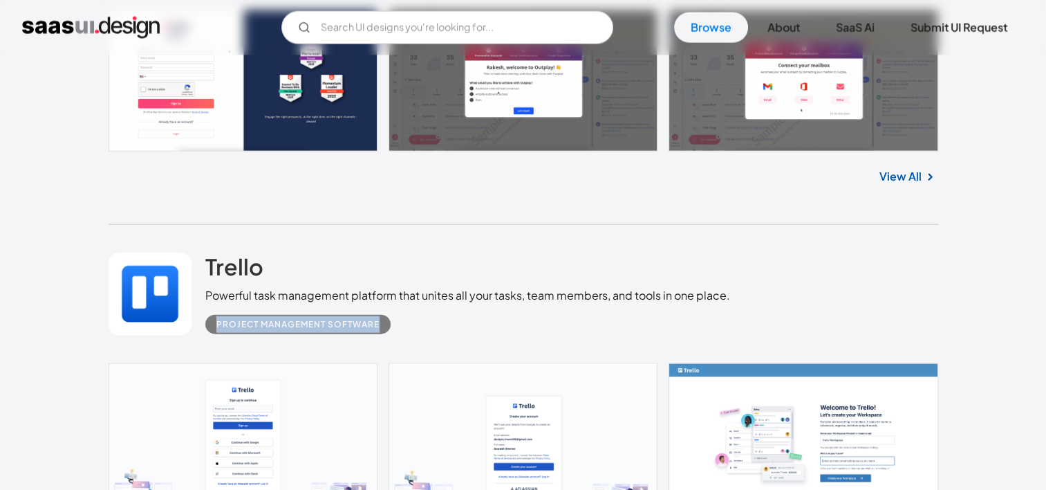
copy div "Project Management Software"
click at [396, 285] on div "Trello Powerful task management platform that unites all your tasks, team membe…" at bounding box center [467, 293] width 525 height 82
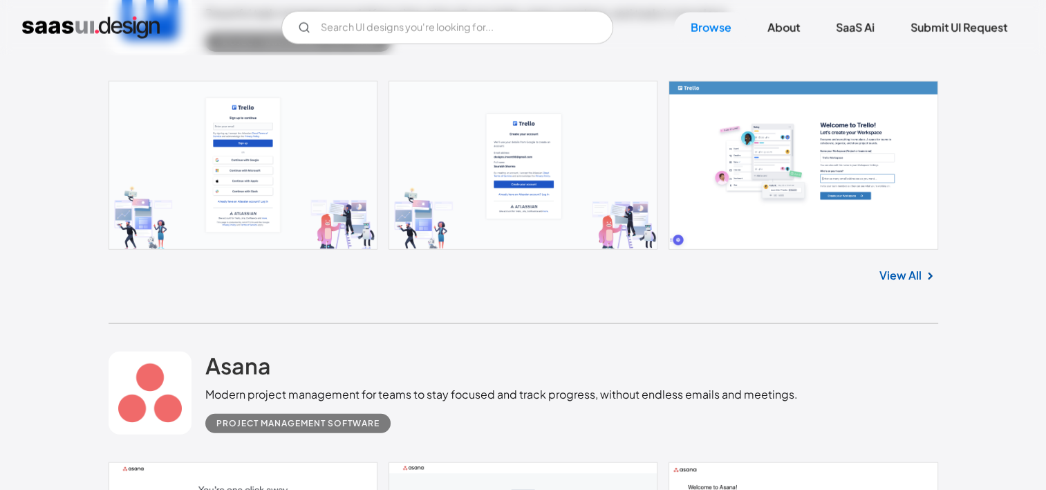
scroll to position [19147, 0]
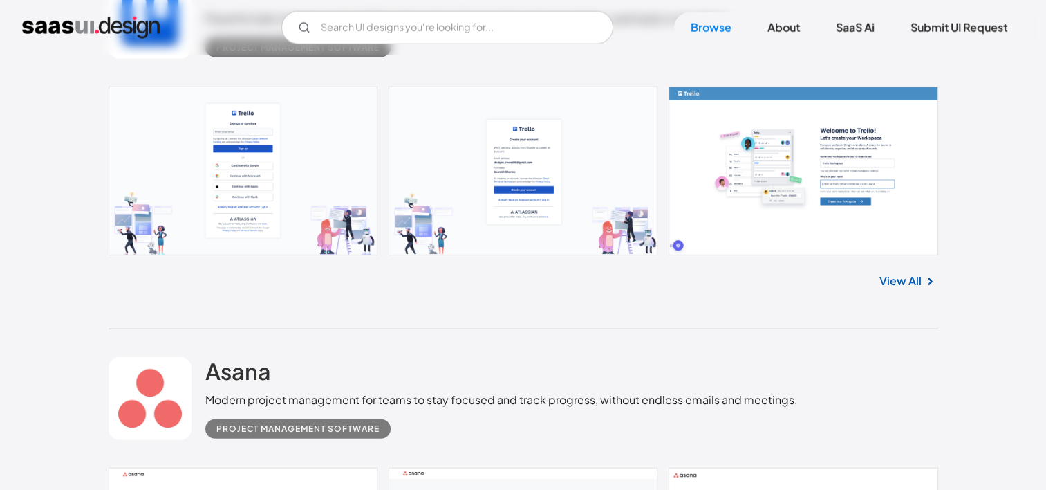
click at [288, 180] on link at bounding box center [524, 170] width 830 height 169
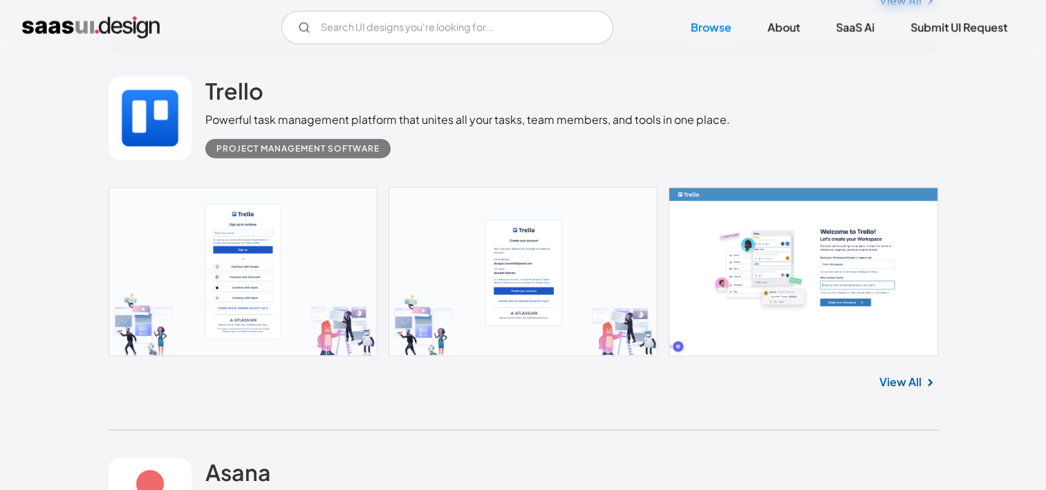
scroll to position [19009, 0]
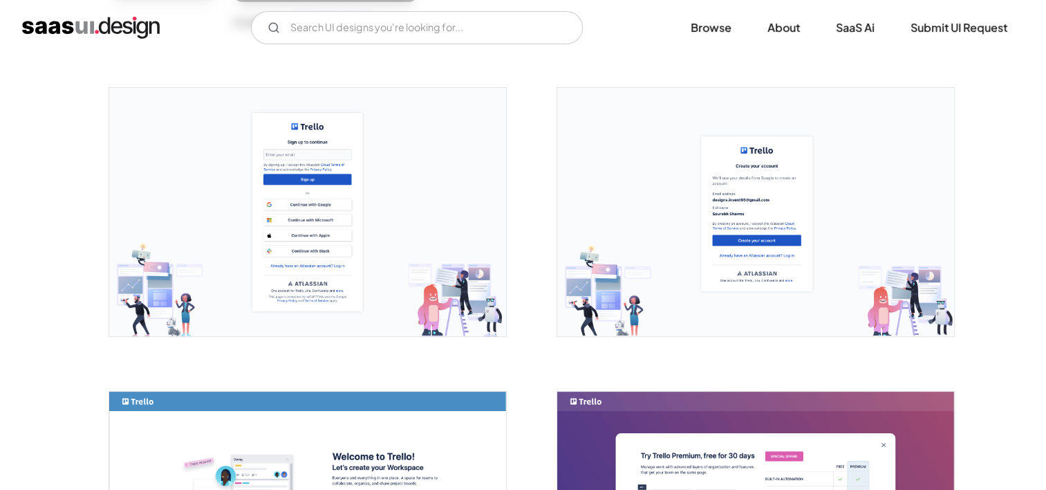
scroll to position [207, 0]
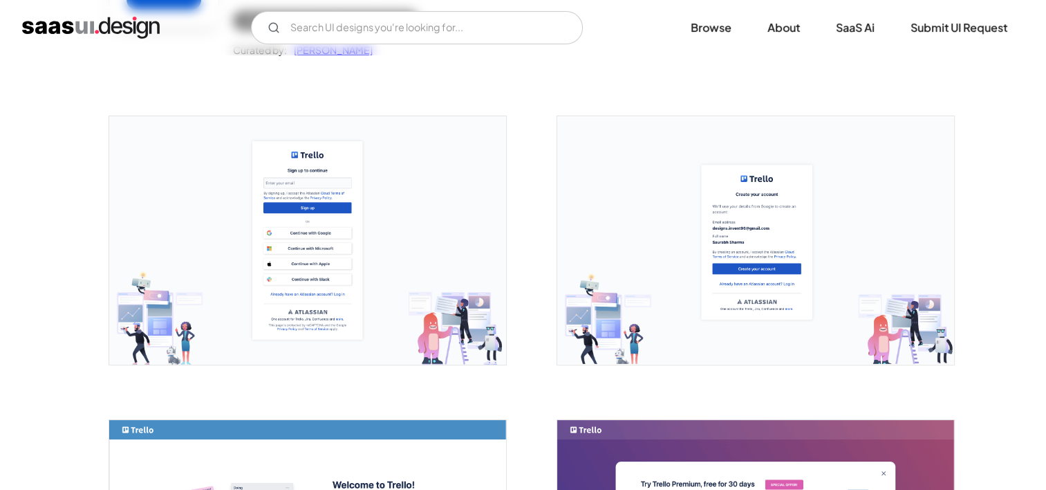
click at [333, 264] on img "open lightbox" at bounding box center [307, 240] width 397 height 248
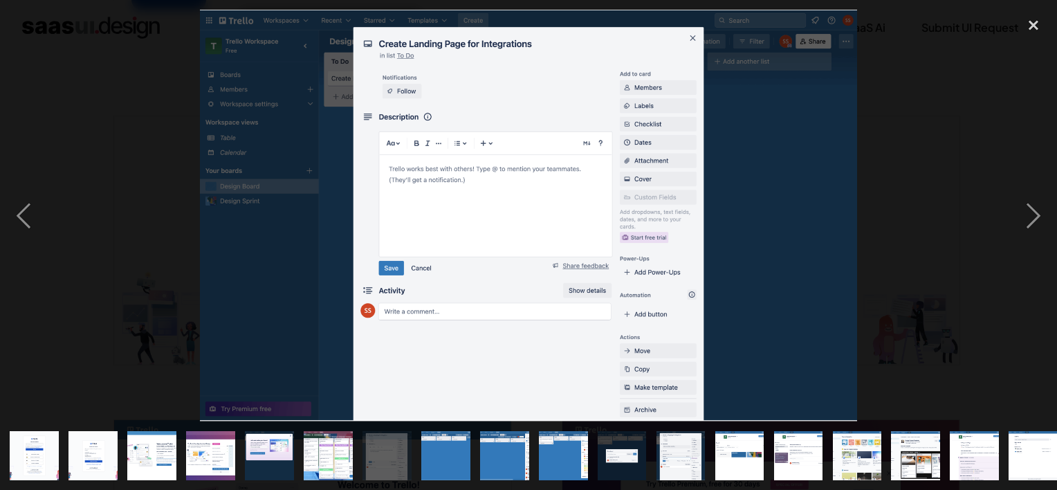
click at [895, 192] on div at bounding box center [528, 215] width 1057 height 411
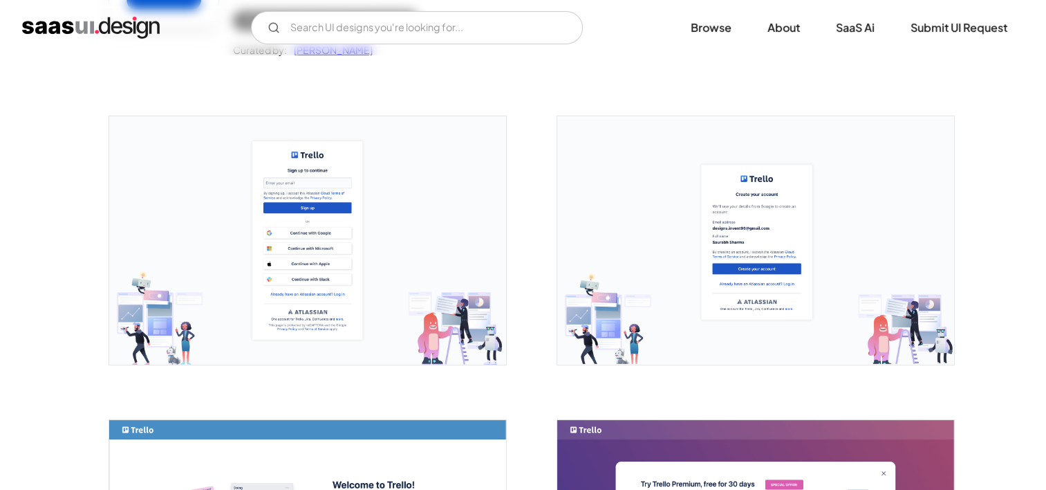
click at [895, 192] on img "open lightbox" at bounding box center [755, 240] width 397 height 248
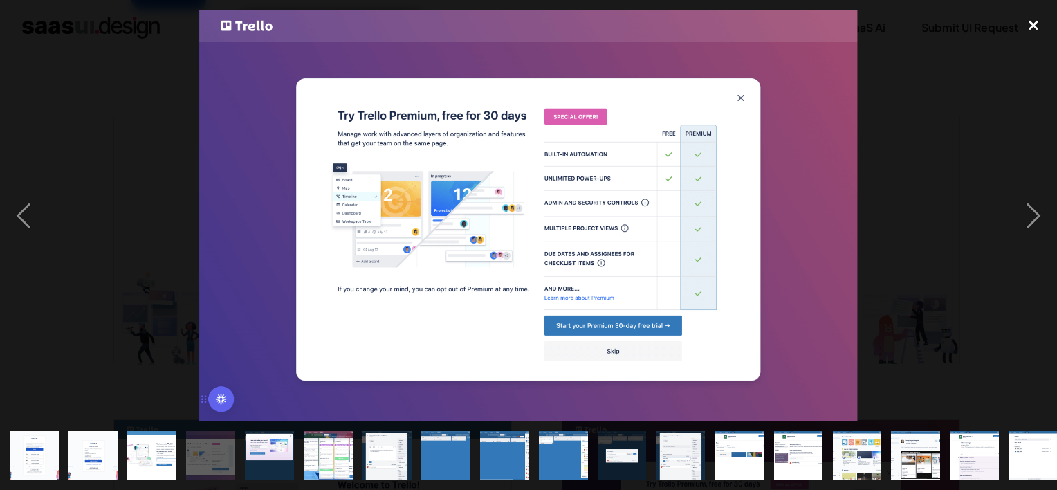
click at [1046, 12] on div "close lightbox" at bounding box center [1033, 25] width 47 height 30
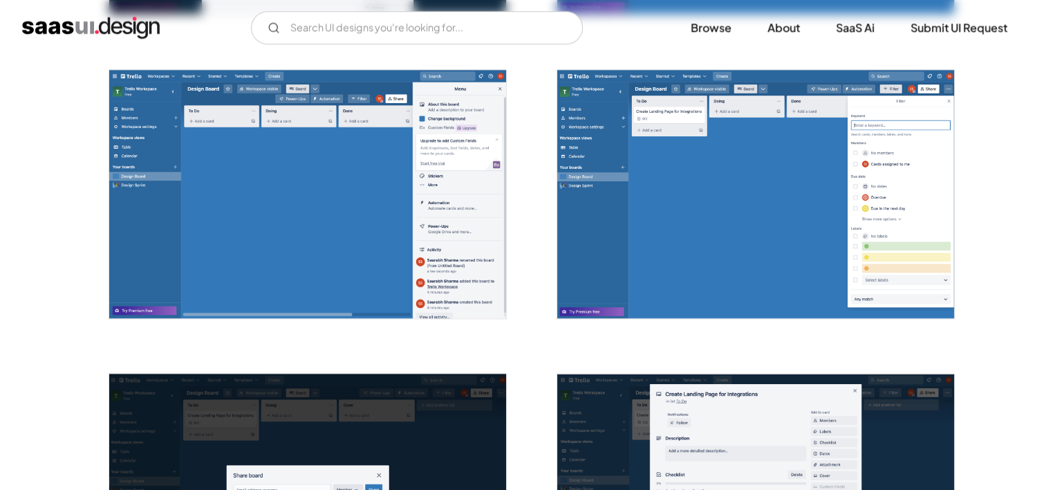
scroll to position [1469, 0]
